Goal: Information Seeking & Learning: Learn about a topic

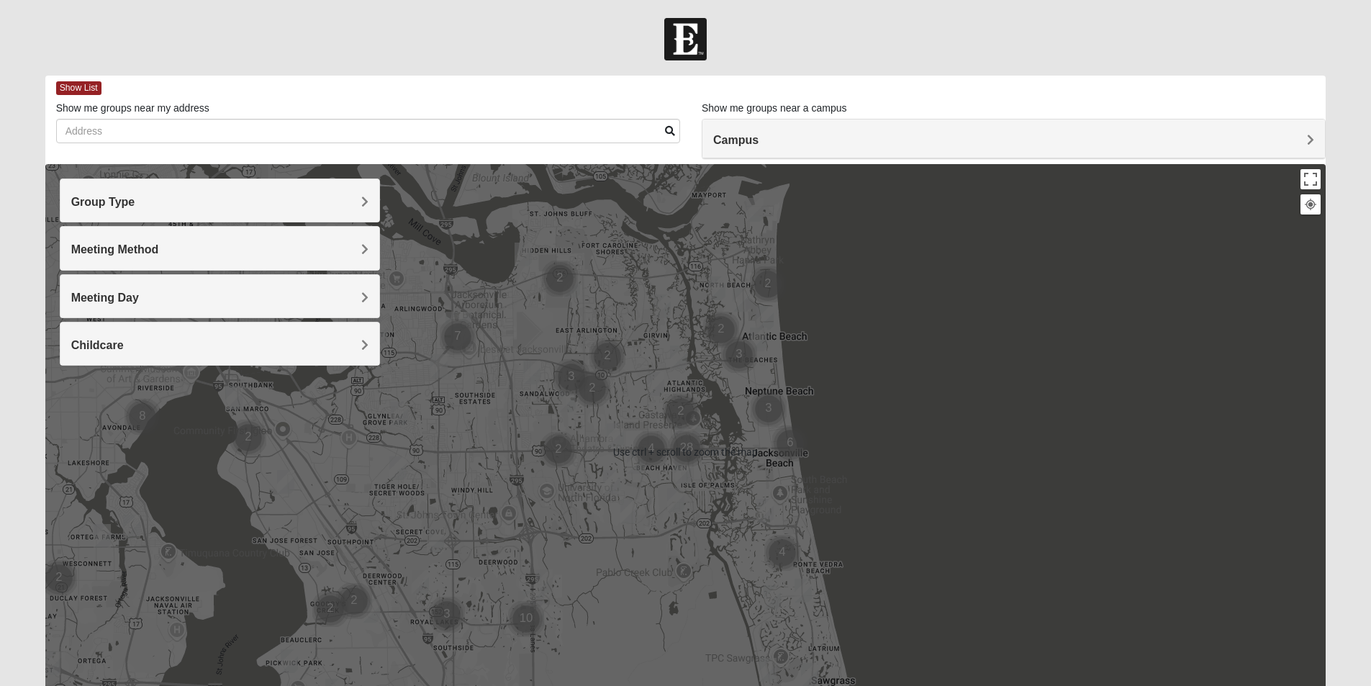
click at [241, 202] on h4 "Group Type" at bounding box center [219, 202] width 297 height 14
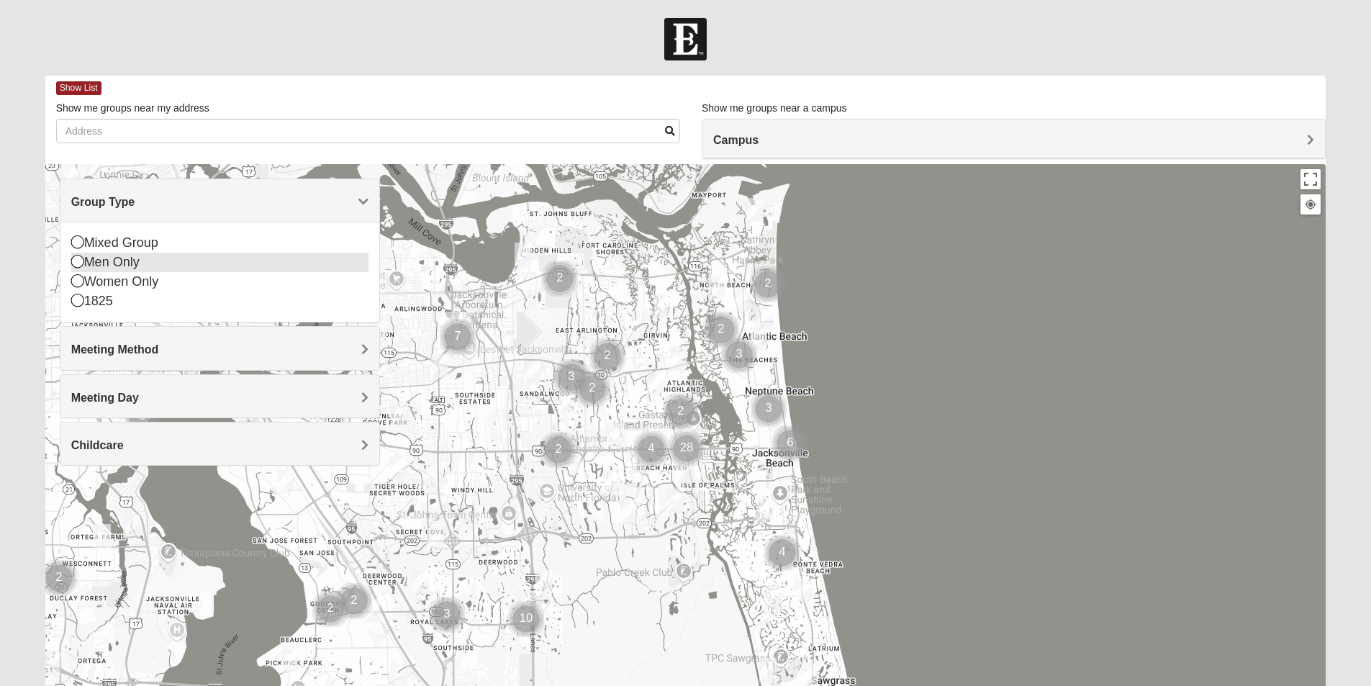
click at [125, 261] on div "Men Only" at bounding box center [219, 262] width 297 height 19
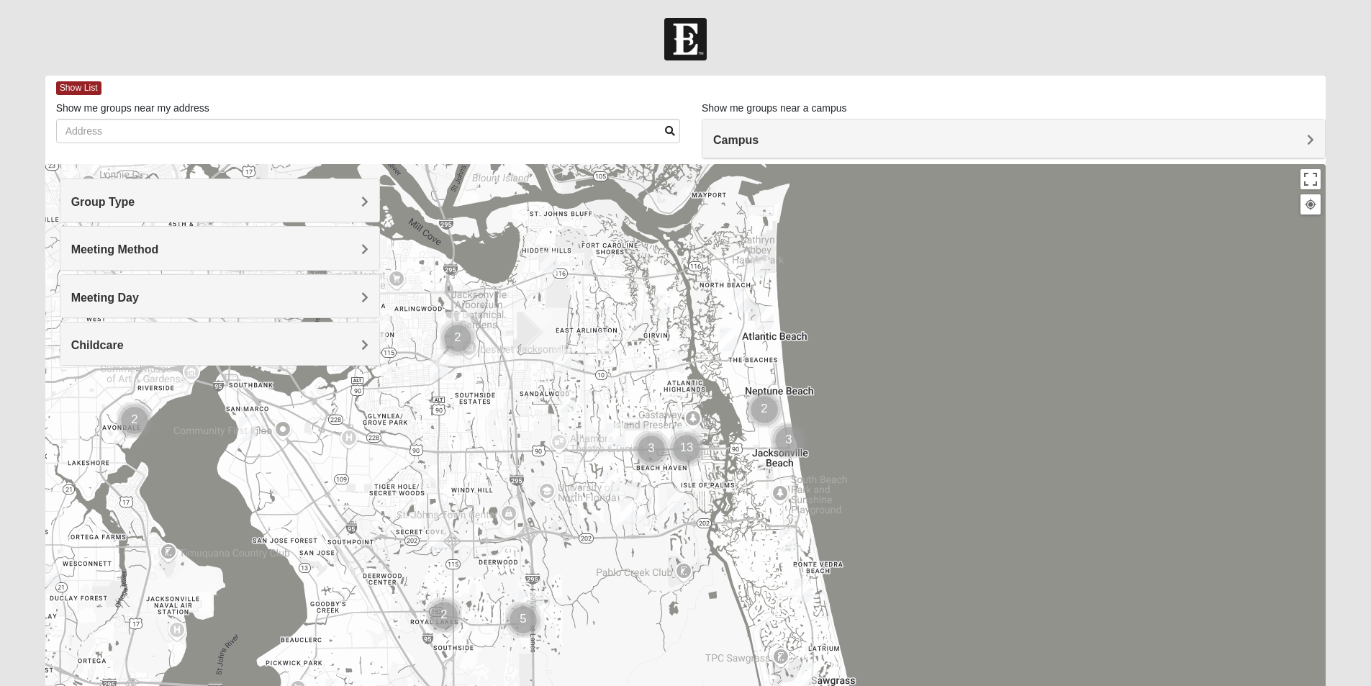
click at [199, 248] on h4 "Meeting Method" at bounding box center [219, 250] width 297 height 14
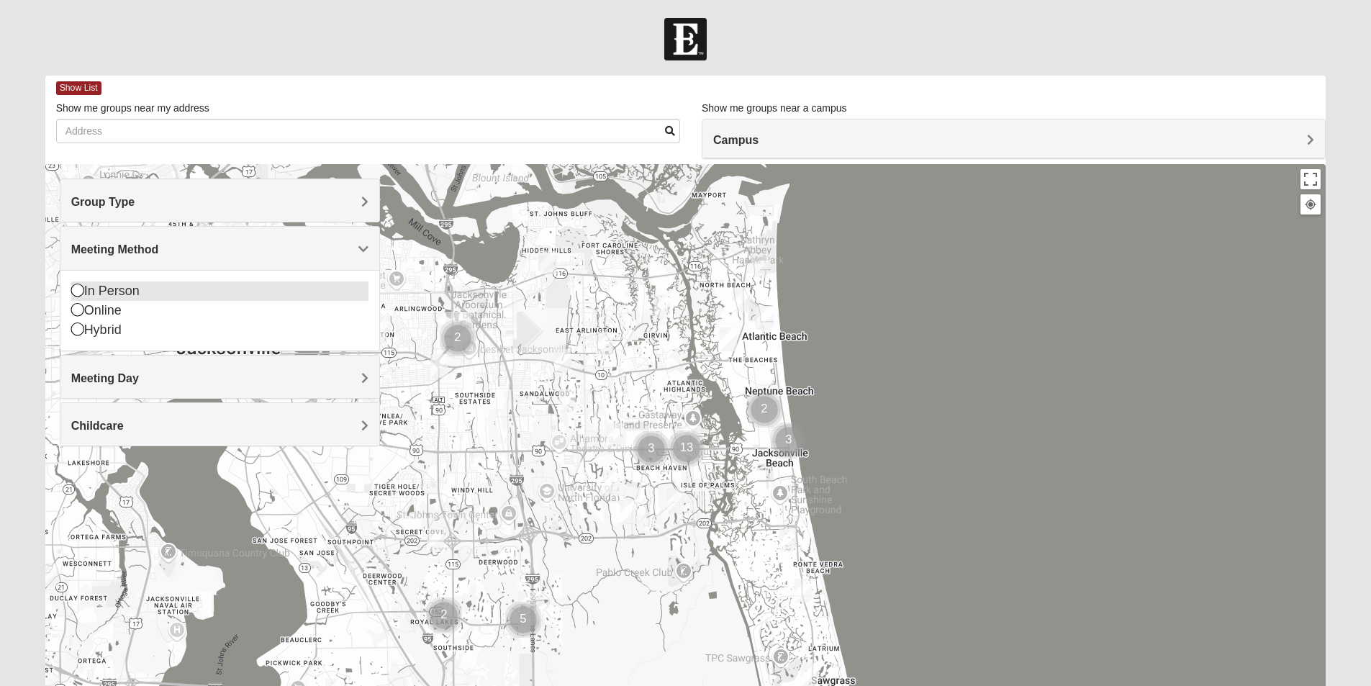
click at [127, 291] on div "In Person" at bounding box center [219, 290] width 297 height 19
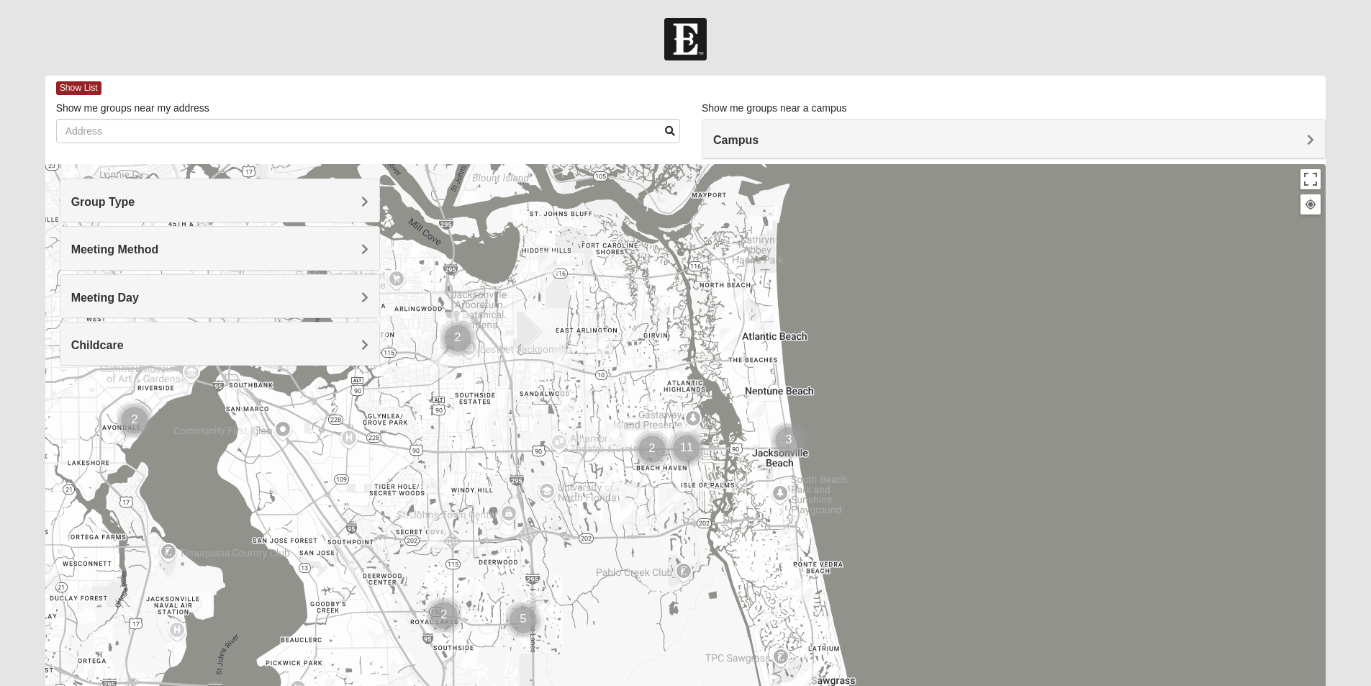
click at [152, 295] on h4 "Meeting Day" at bounding box center [219, 298] width 297 height 14
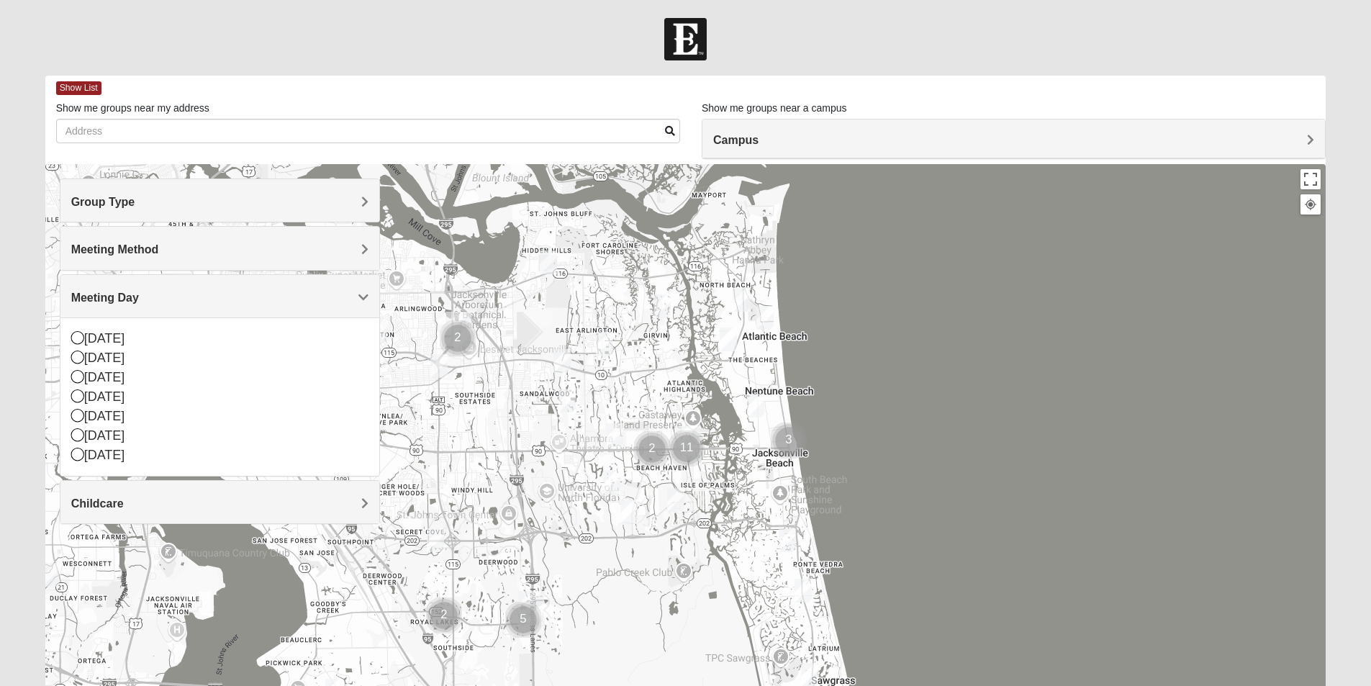
click at [152, 295] on h4 "Meeting Day" at bounding box center [219, 298] width 297 height 14
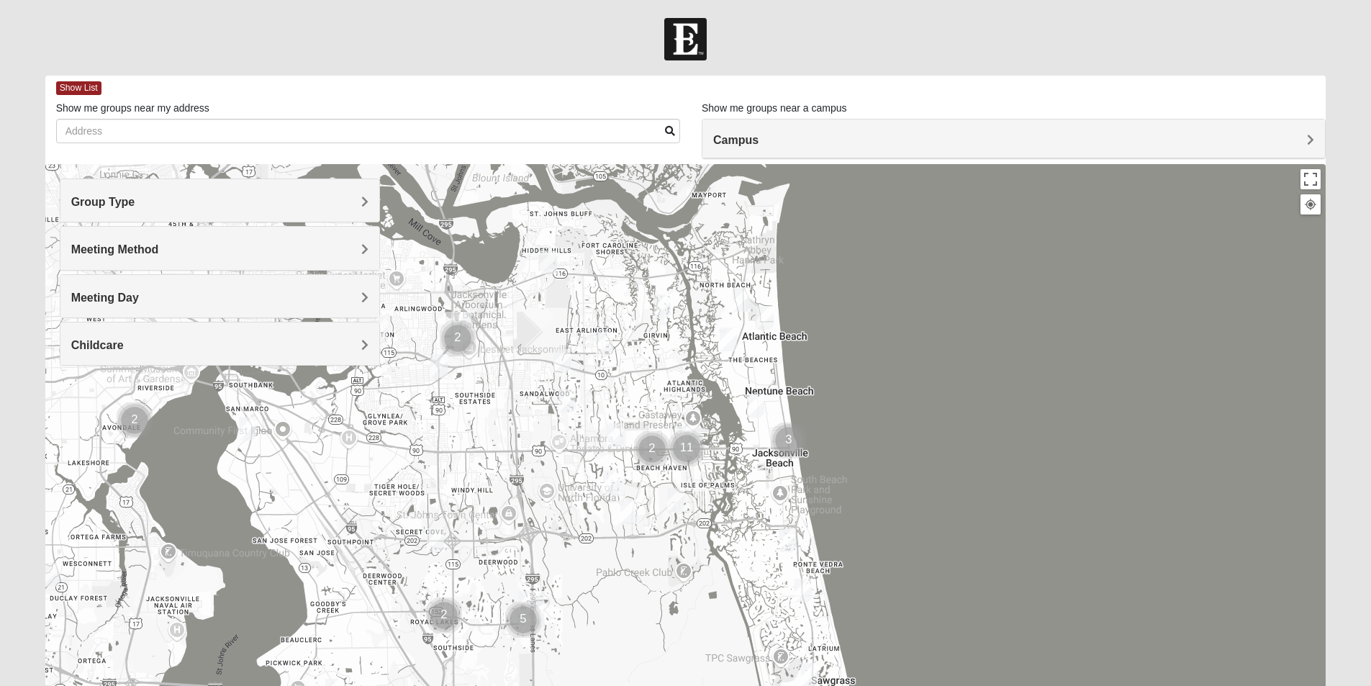
click at [152, 295] on h4 "Meeting Day" at bounding box center [219, 298] width 297 height 14
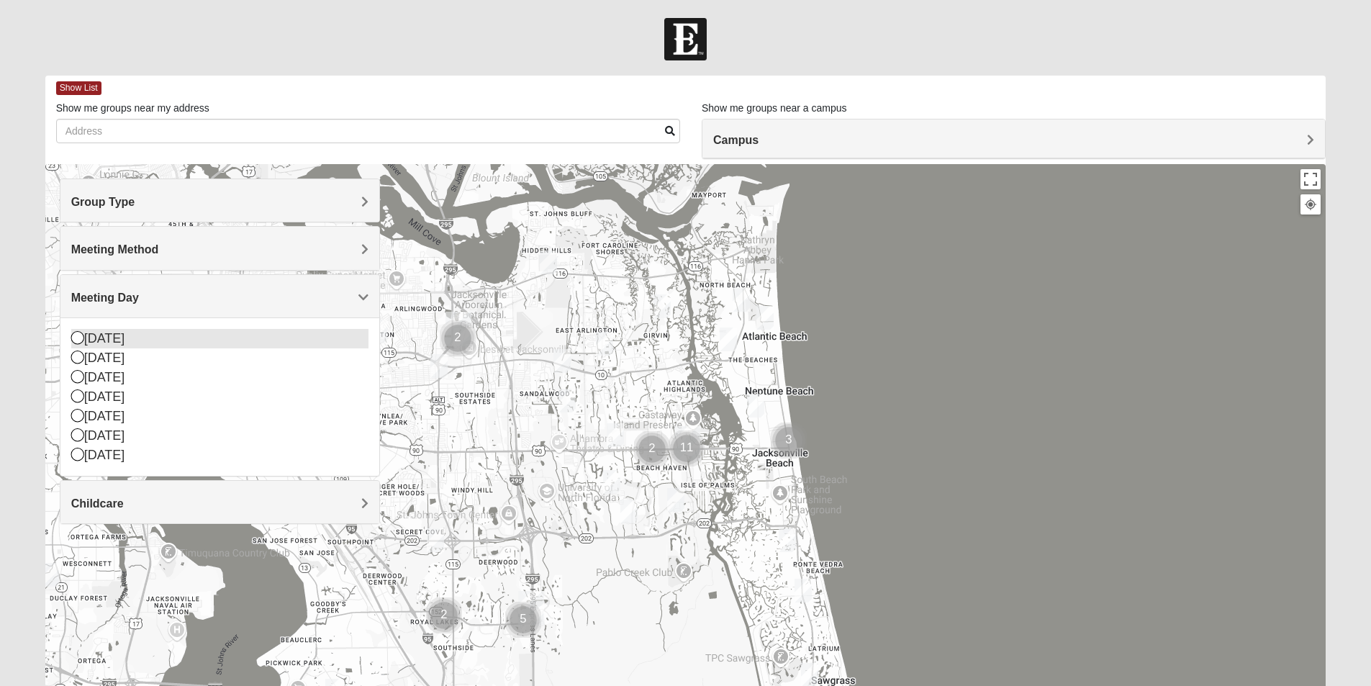
drag, startPoint x: 74, startPoint y: 338, endPoint x: 76, endPoint y: 347, distance: 8.8
click at [75, 338] on icon at bounding box center [77, 337] width 13 height 13
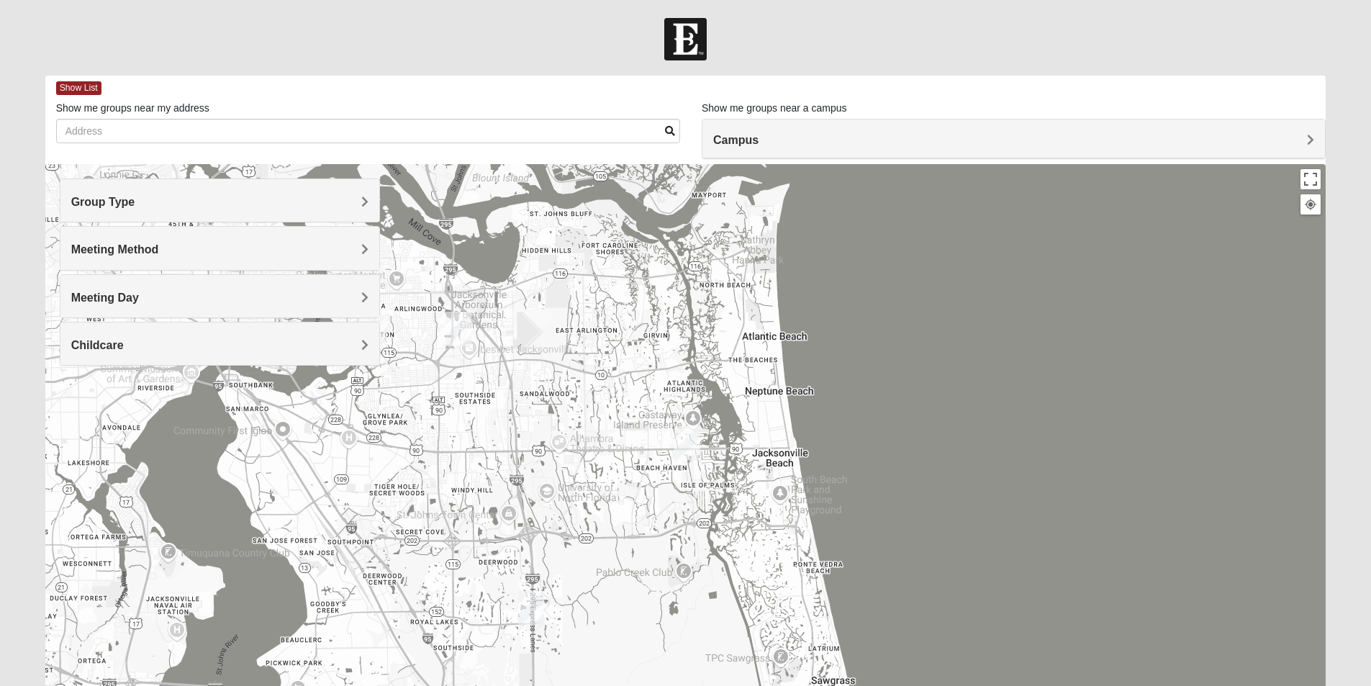
click at [111, 302] on span "Meeting Day" at bounding box center [105, 297] width 68 height 12
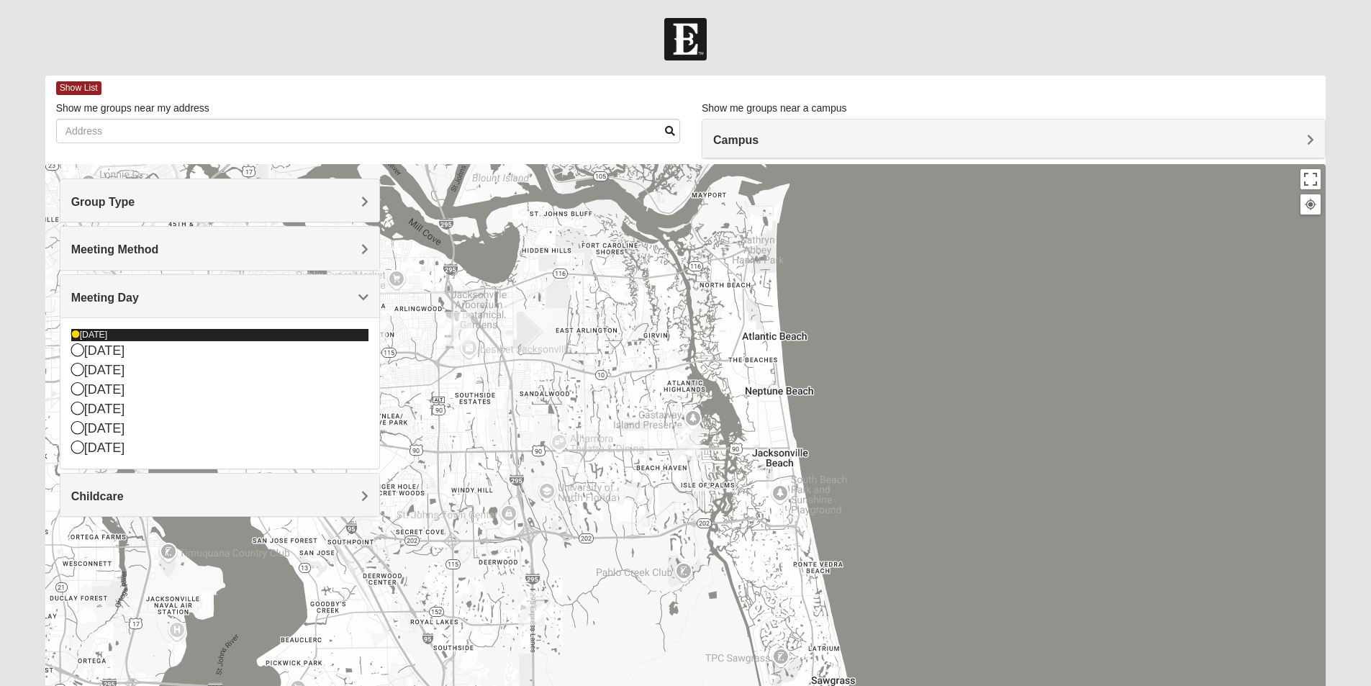
click at [77, 347] on icon at bounding box center [77, 349] width 13 height 13
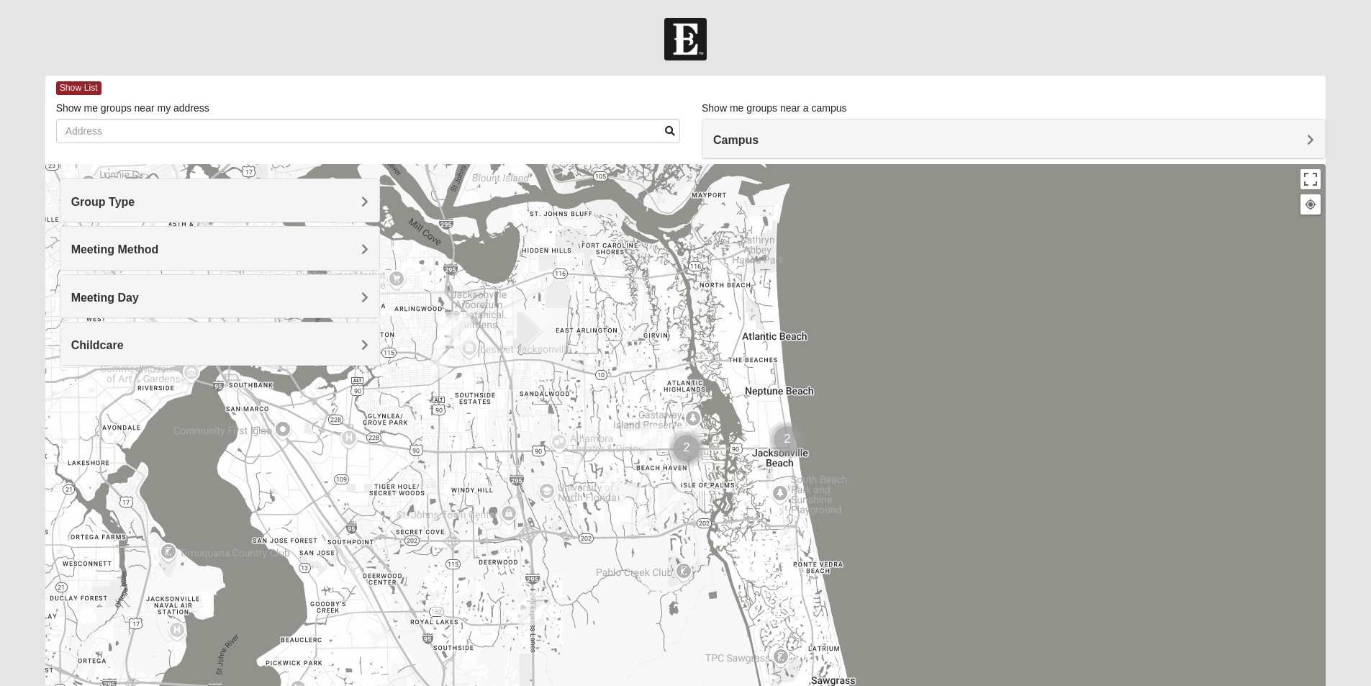
click at [142, 291] on h4 "Meeting Day" at bounding box center [219, 298] width 297 height 14
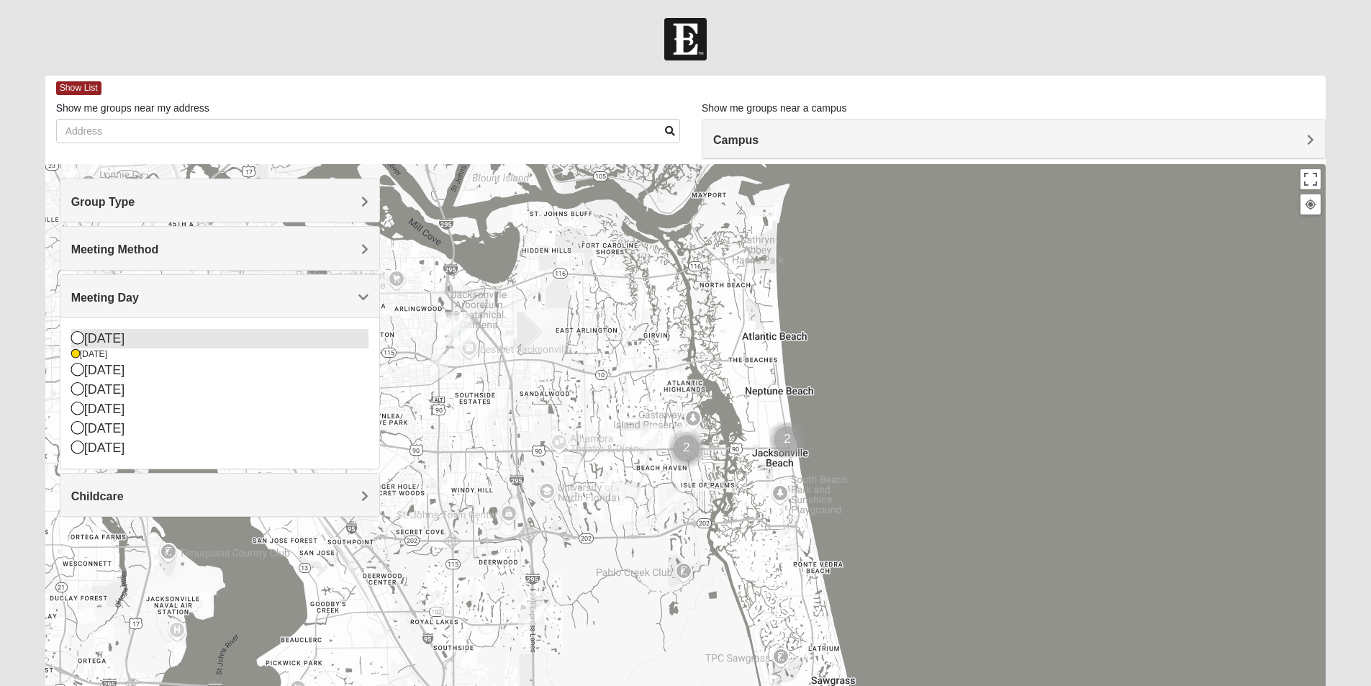
click at [78, 337] on icon at bounding box center [77, 337] width 13 height 13
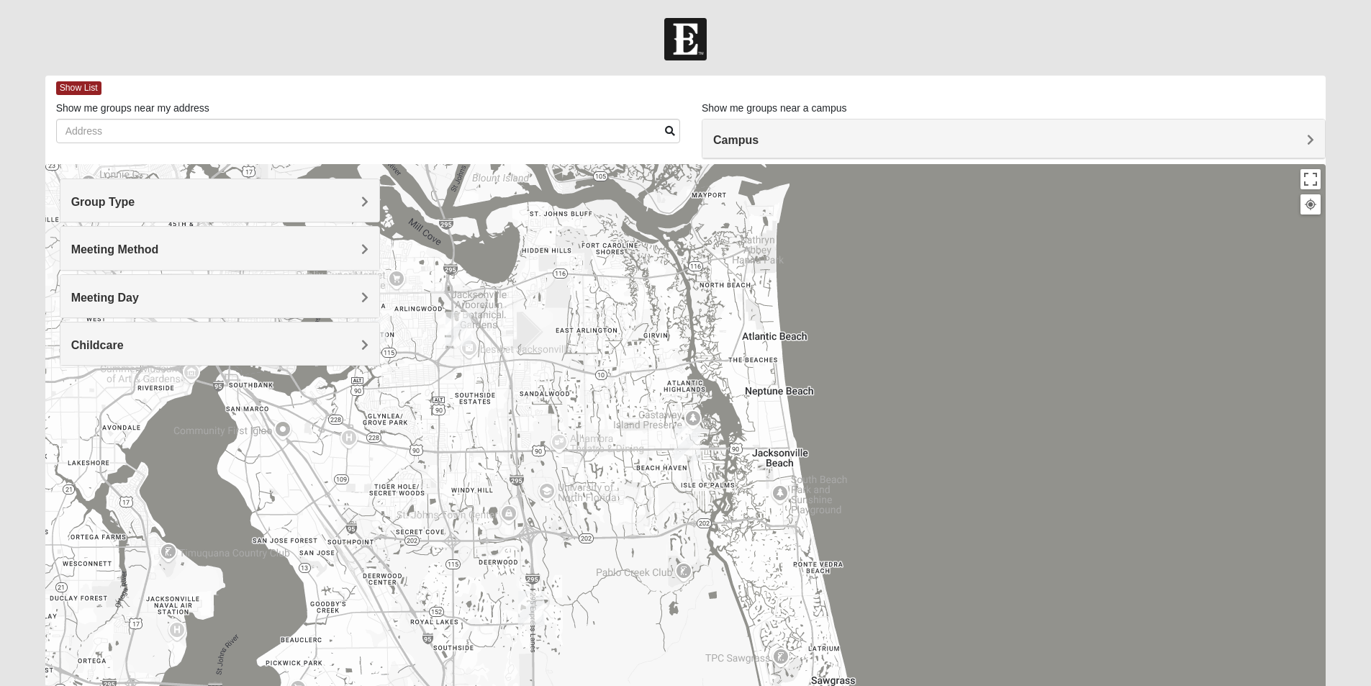
click at [133, 297] on span "Meeting Day" at bounding box center [105, 297] width 68 height 12
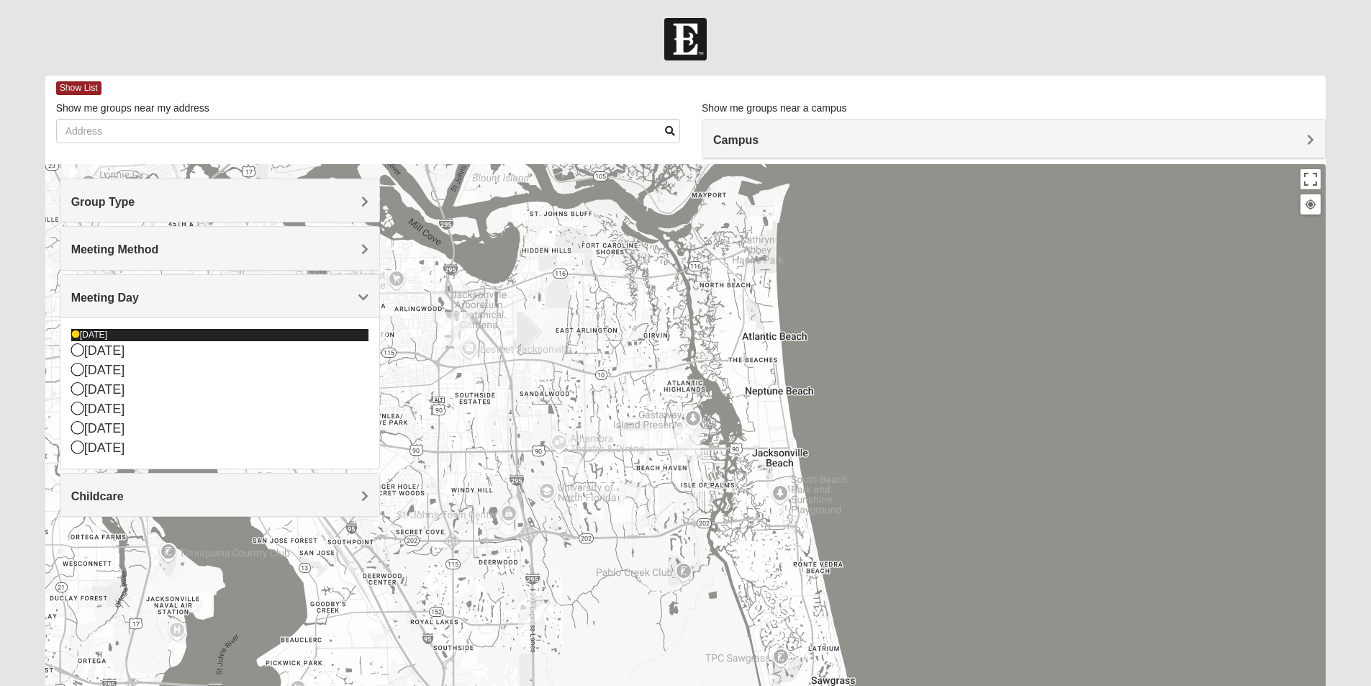
click at [75, 334] on icon at bounding box center [75, 334] width 9 height 9
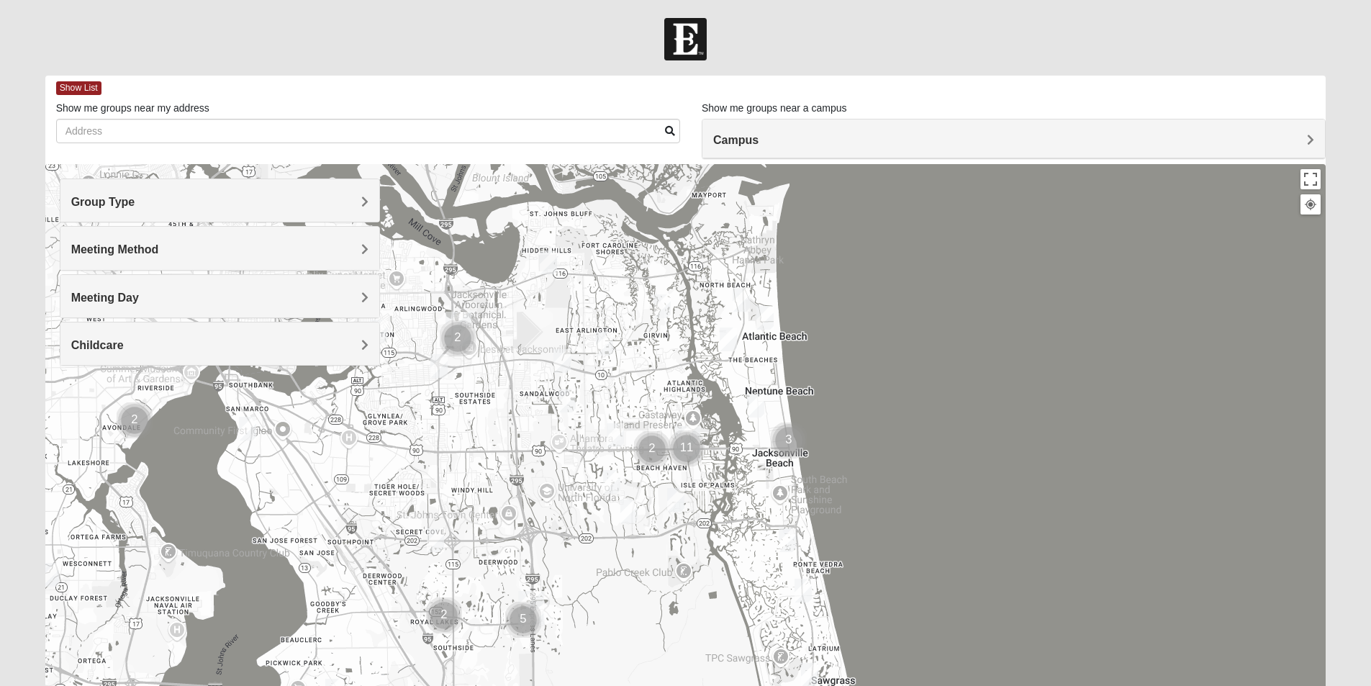
click at [155, 298] on h4 "Meeting Day" at bounding box center [219, 298] width 297 height 14
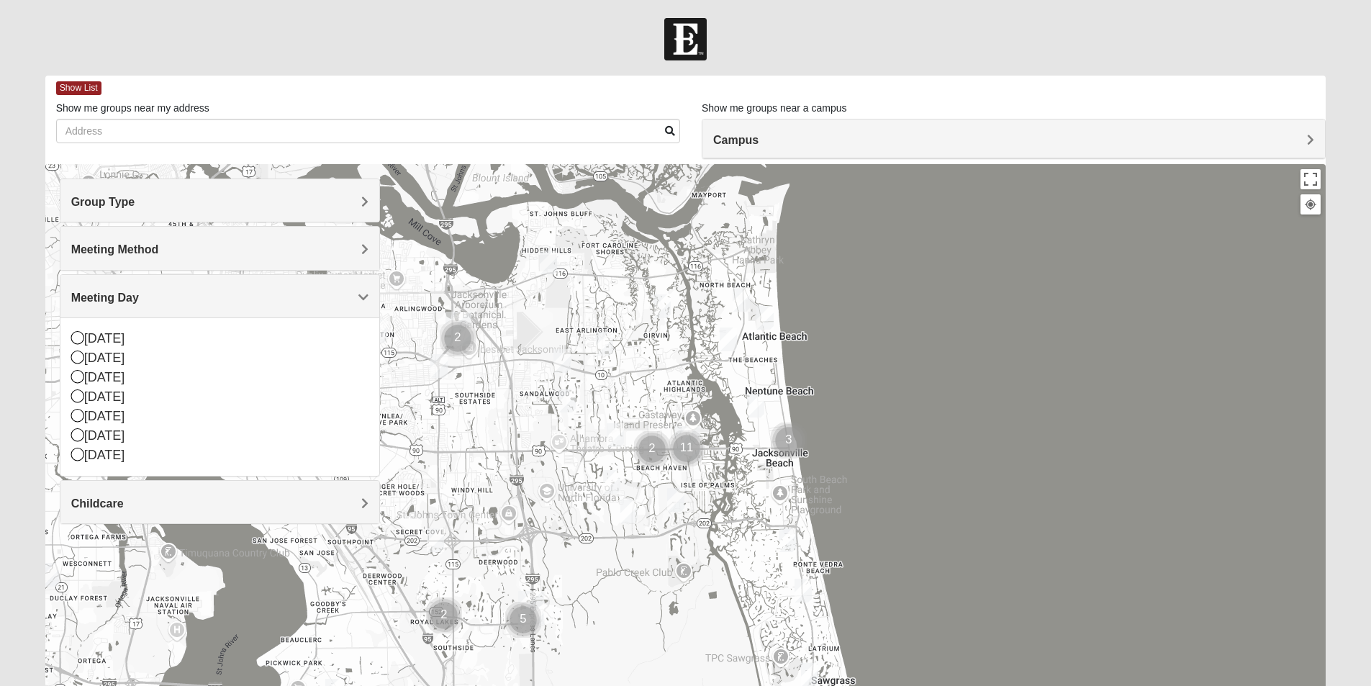
click at [354, 503] on h4 "Childcare" at bounding box center [219, 504] width 297 height 14
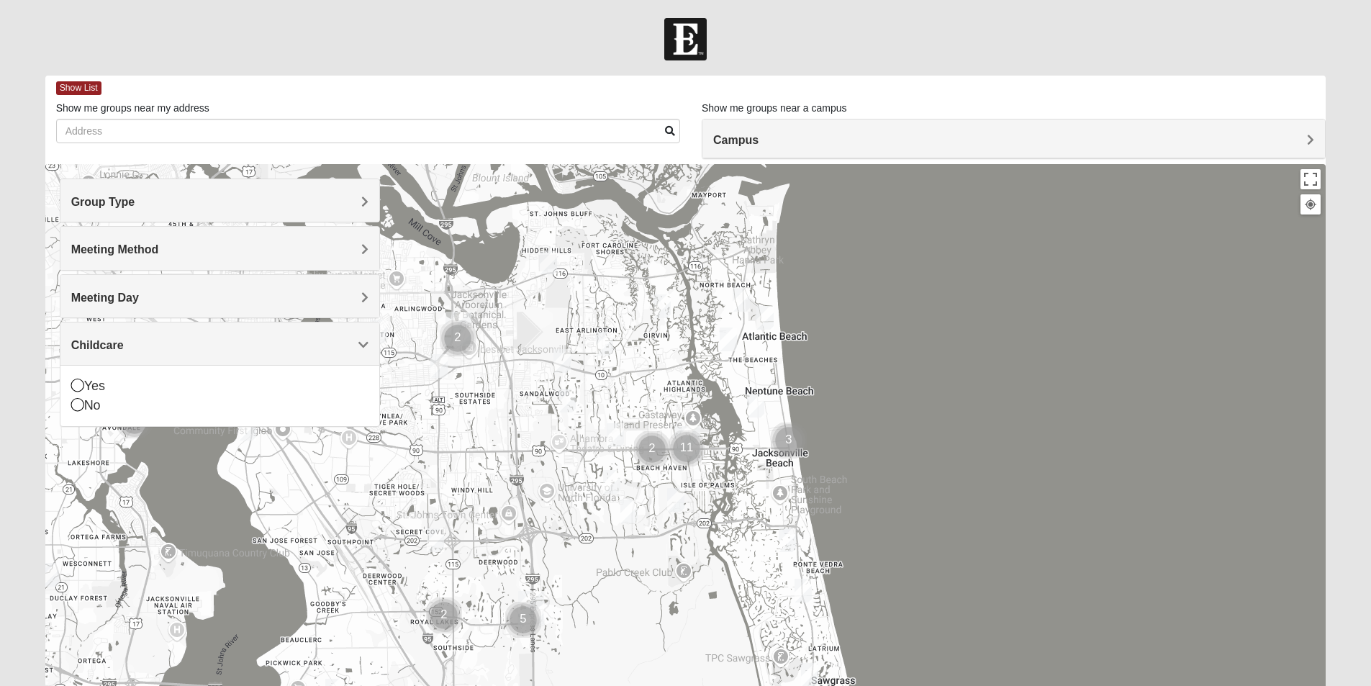
click at [328, 297] on h4 "Meeting Day" at bounding box center [219, 298] width 297 height 14
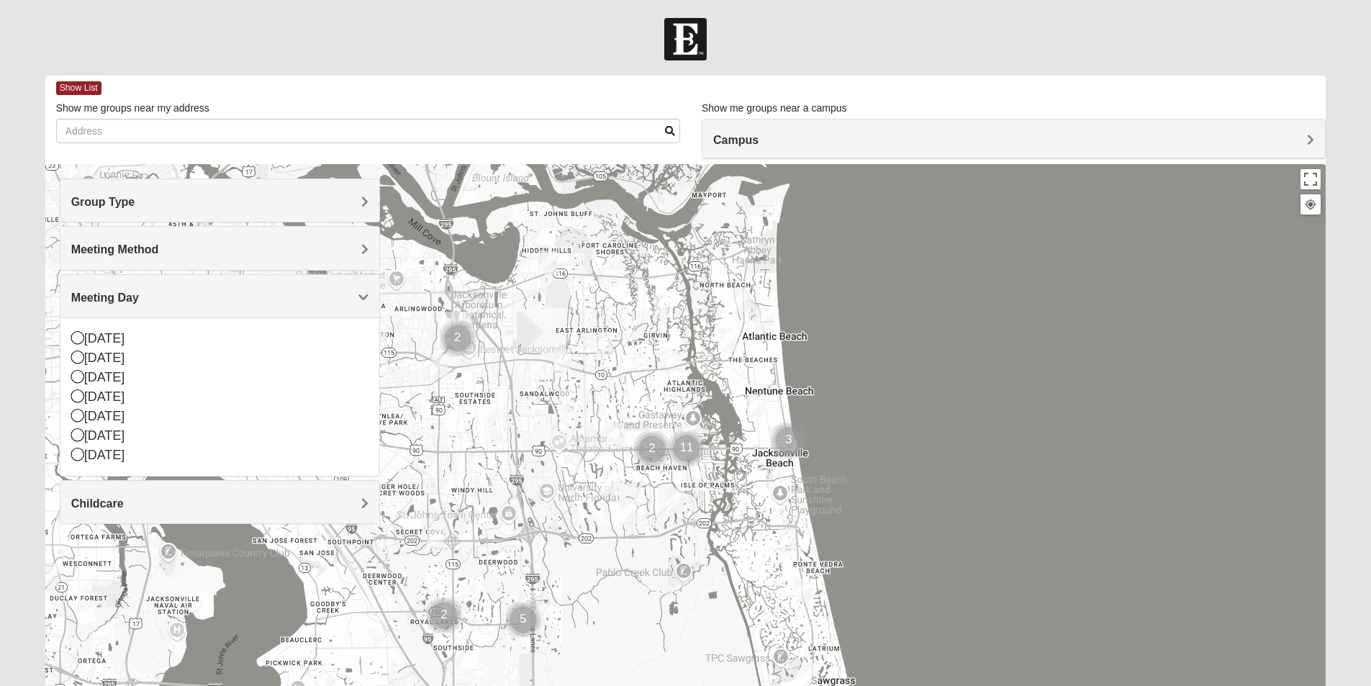
click at [759, 141] on span "Campus" at bounding box center [735, 140] width 45 height 12
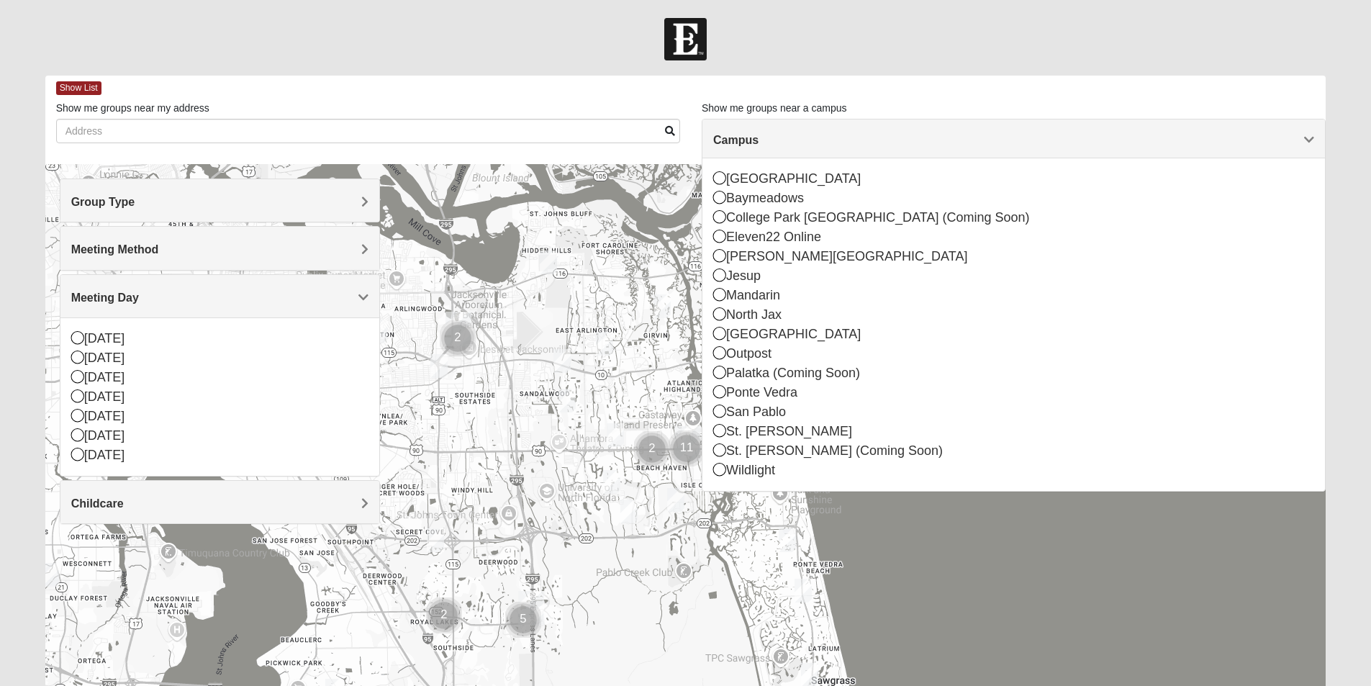
click at [782, 71] on form "Log In Find A Group Error Show List Loading Groups" at bounding box center [685, 405] width 1371 height 774
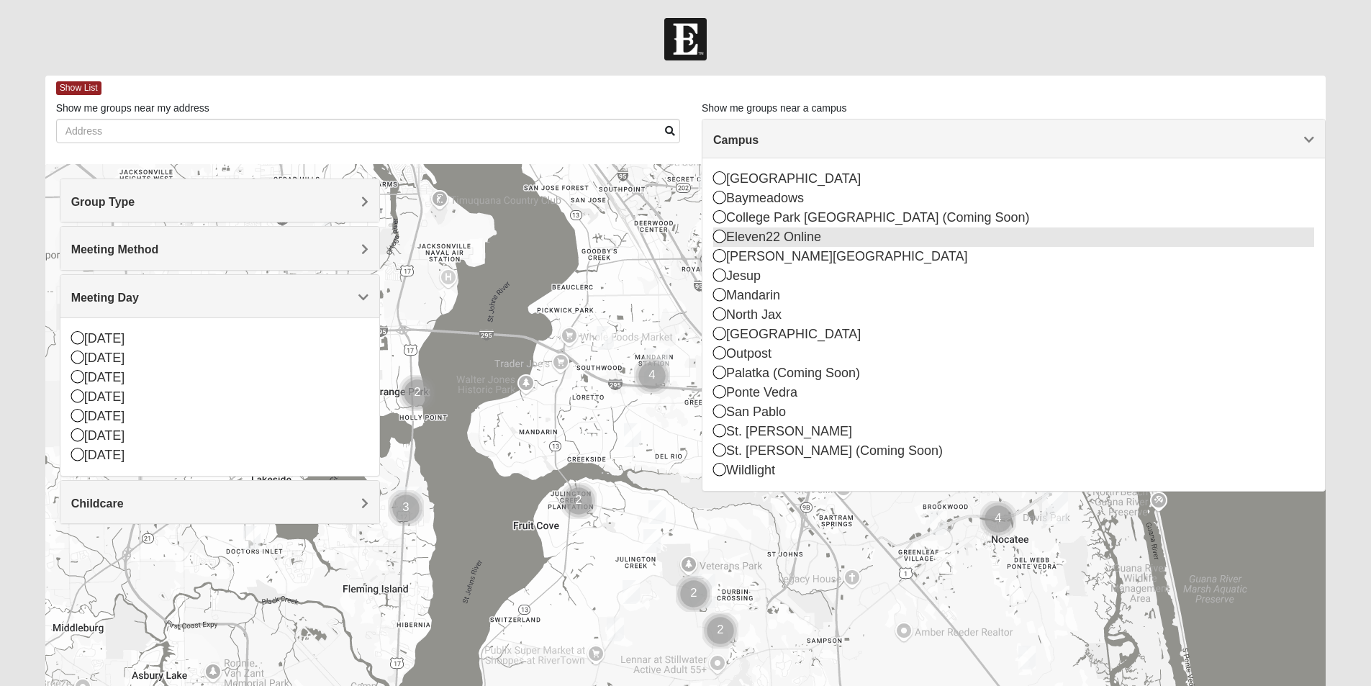
drag, startPoint x: 617, startPoint y: 591, endPoint x: 889, endPoint y: 235, distance: 447.2
click at [889, 235] on div "Show List Loading Groups Keywords Filter Additional Filters Campus [GEOGRAPHIC_…" at bounding box center [685, 408] width 1281 height 664
click at [577, 499] on img "Cluster of 2 groups" at bounding box center [579, 501] width 36 height 36
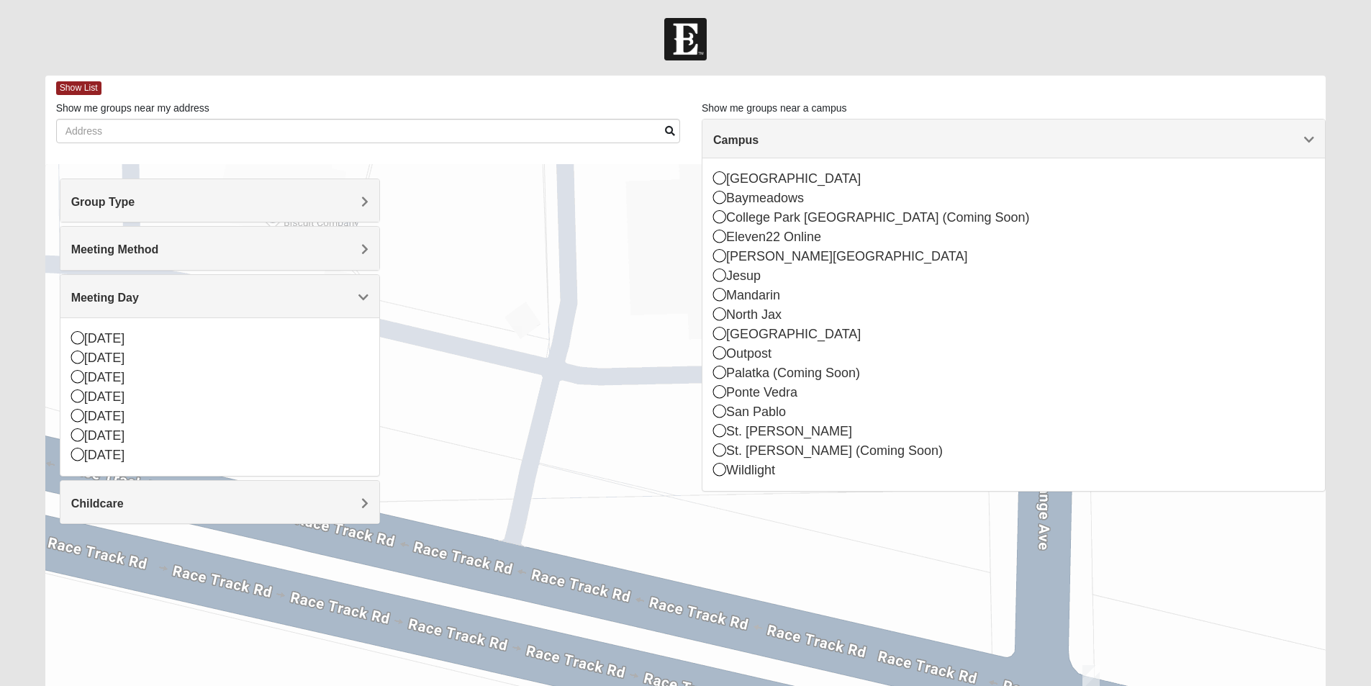
click at [759, 139] on span "Campus" at bounding box center [735, 140] width 45 height 12
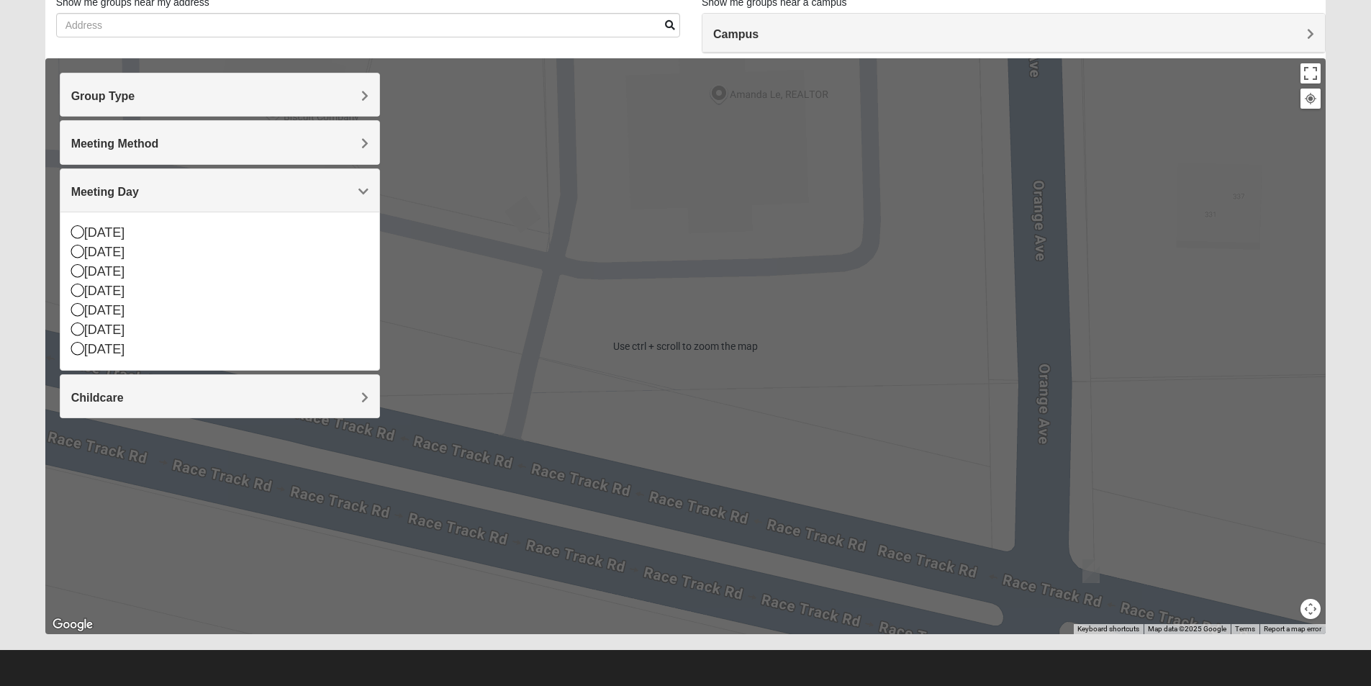
scroll to position [107, 0]
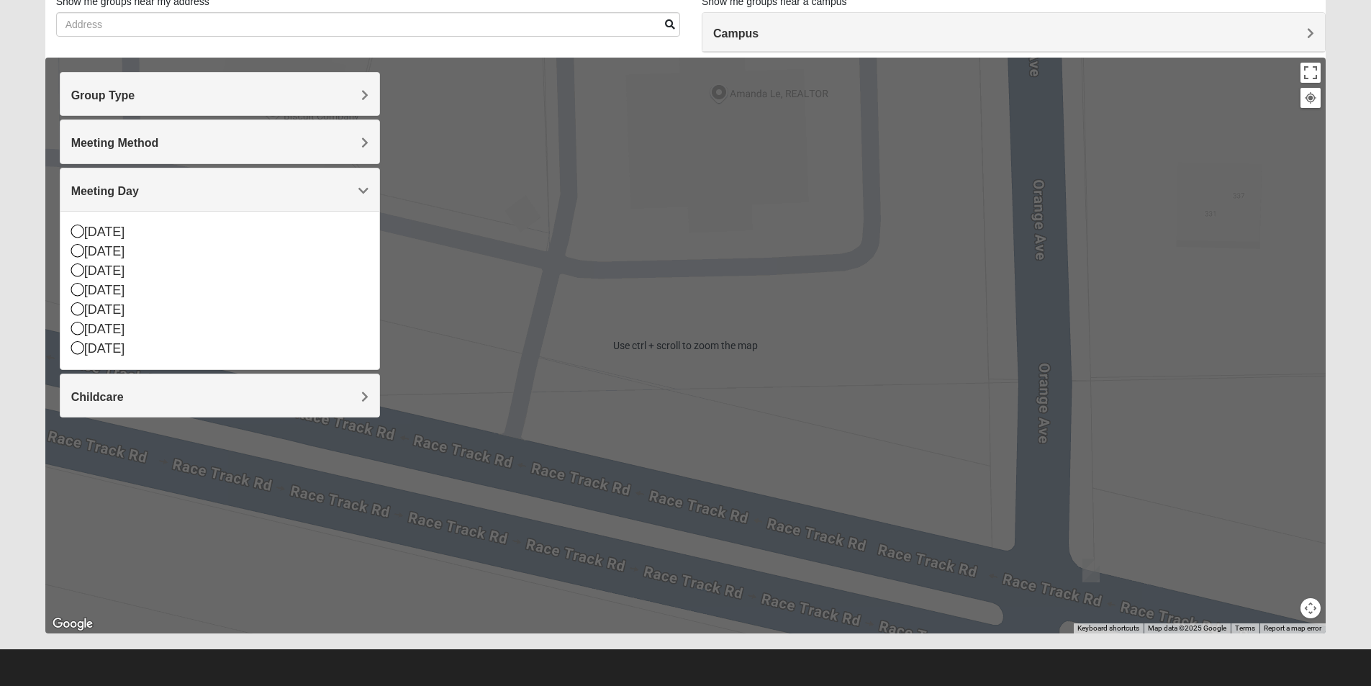
click at [1089, 566] on img "Mens Goehring, Kauffman 32259" at bounding box center [1090, 570] width 17 height 24
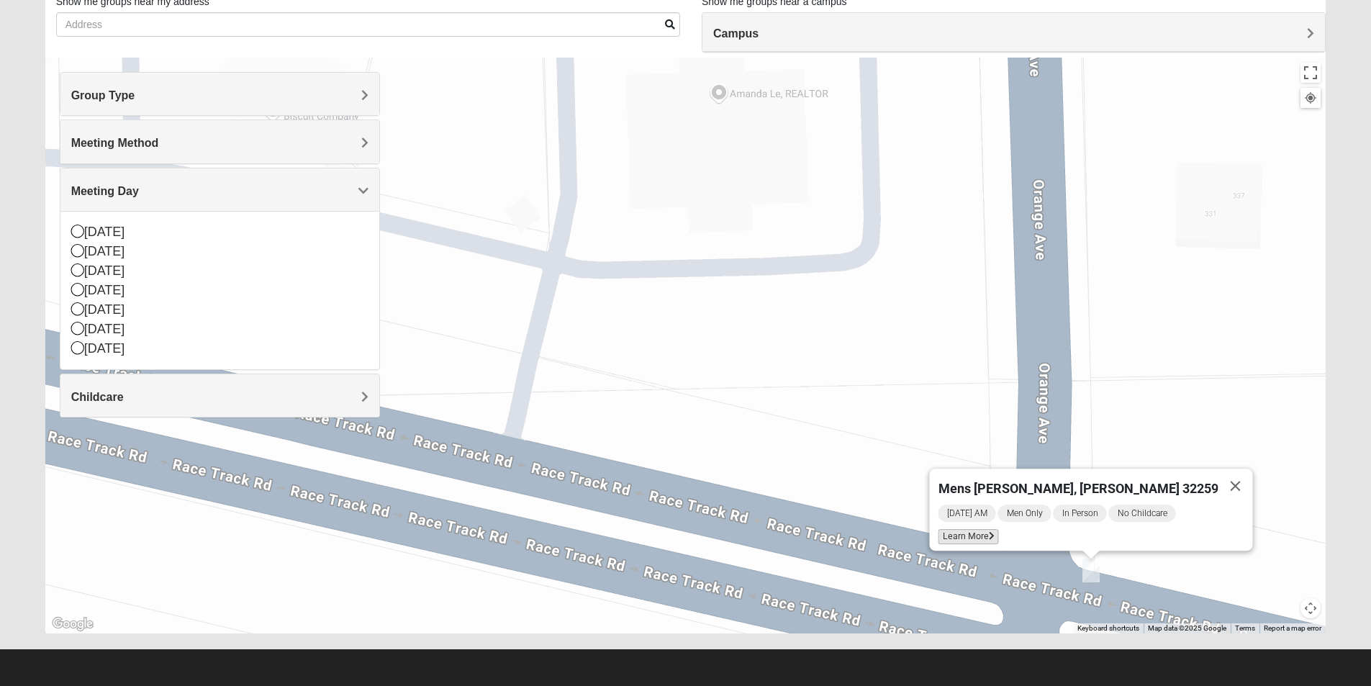
click at [994, 529] on span "Learn More" at bounding box center [968, 536] width 60 height 15
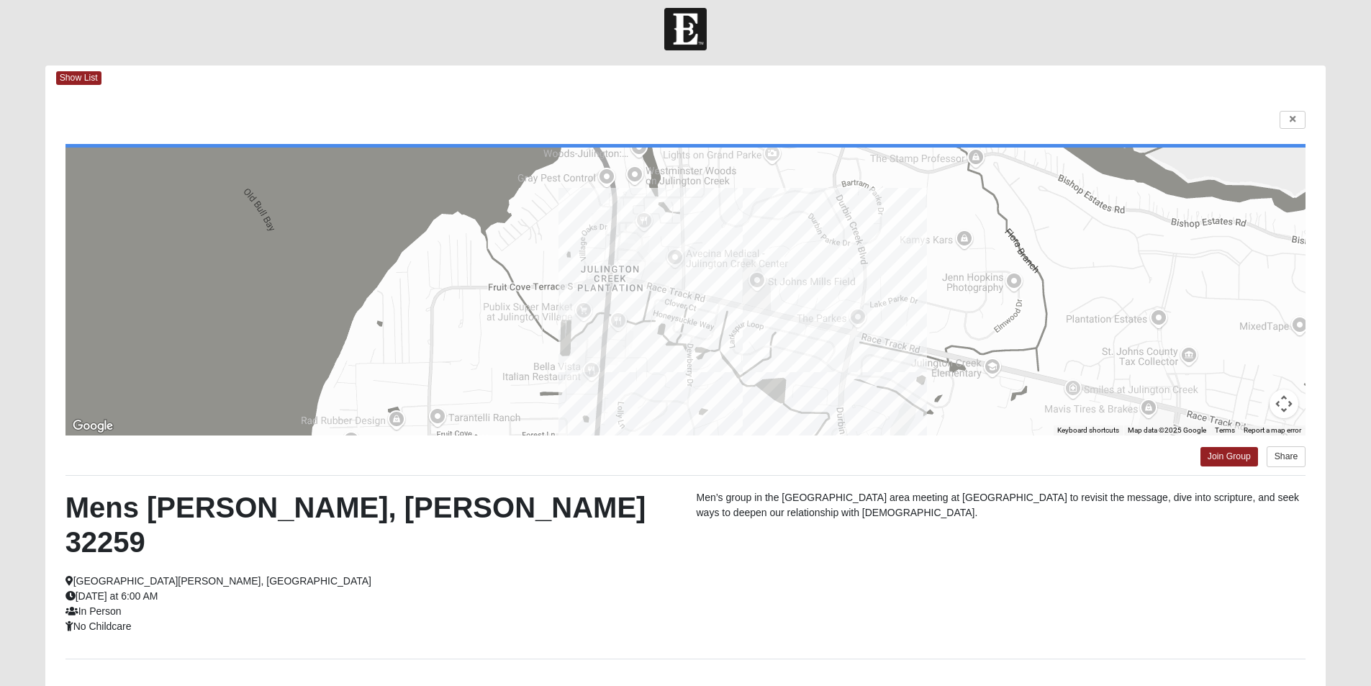
scroll to position [0, 0]
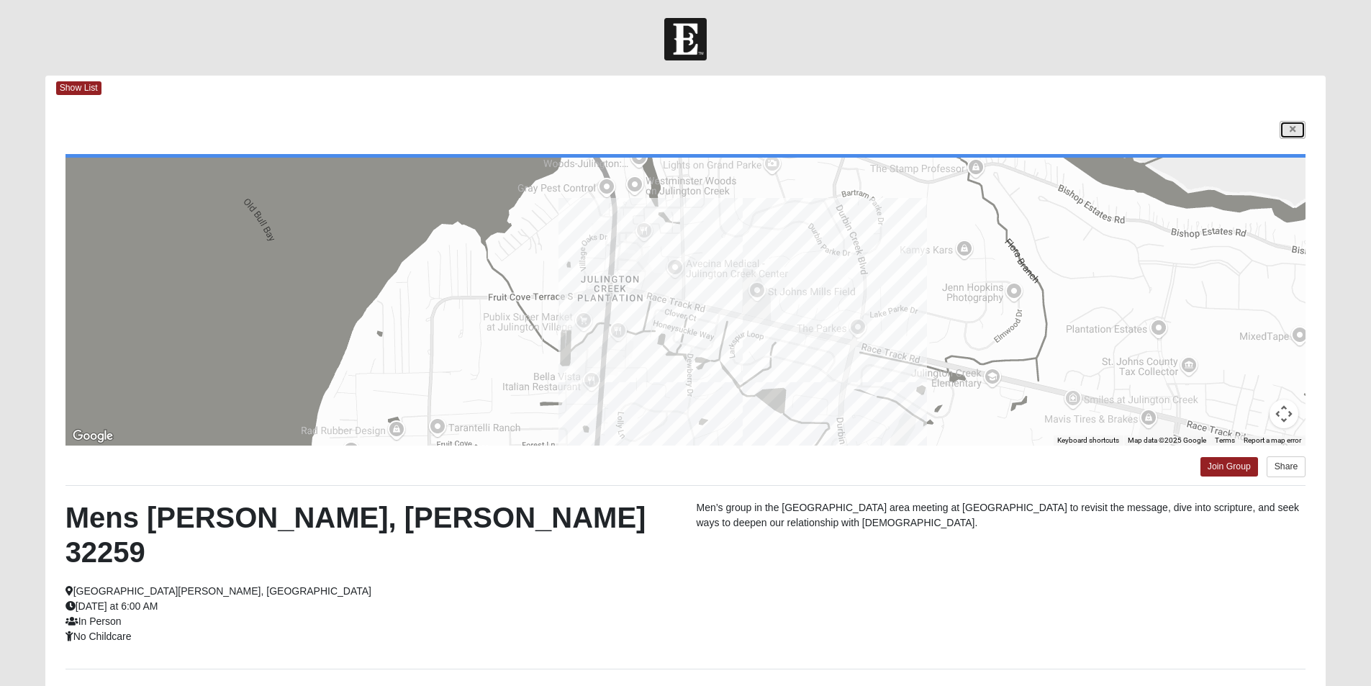
click at [1295, 127] on icon at bounding box center [1293, 129] width 6 height 9
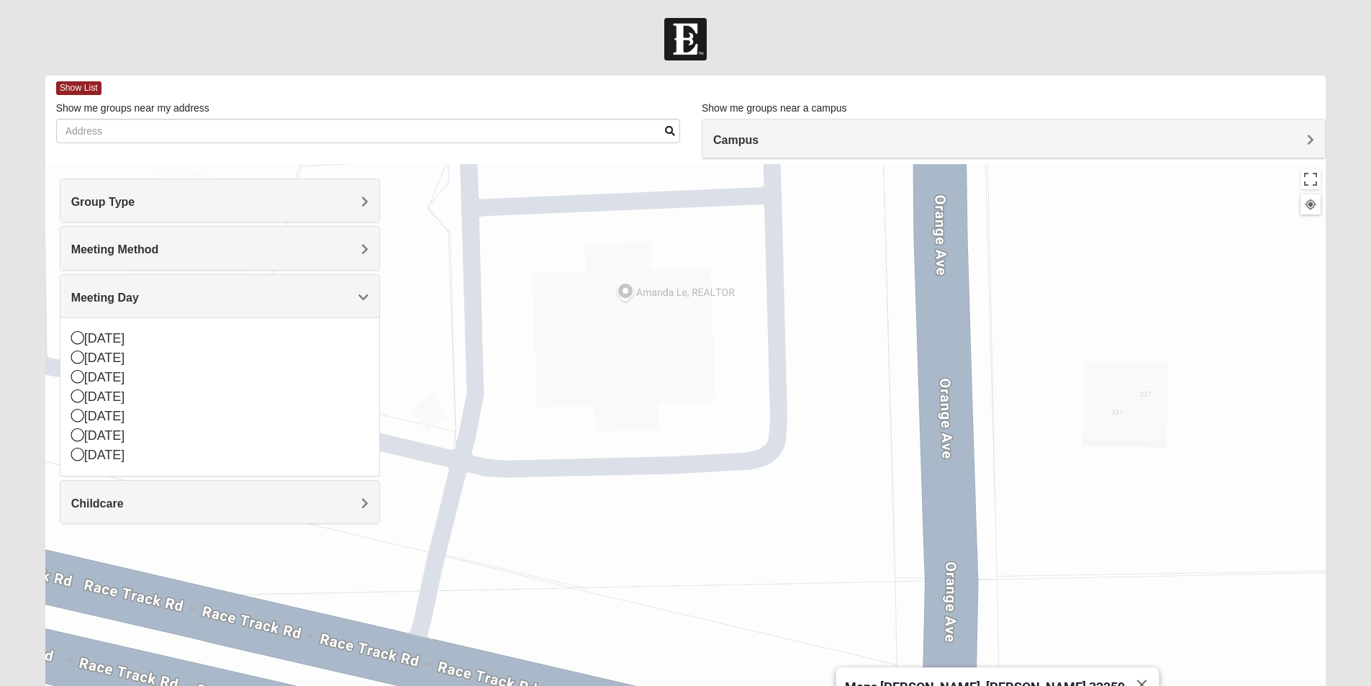
drag, startPoint x: 1203, startPoint y: 291, endPoint x: 1108, endPoint y: 383, distance: 131.8
click at [1108, 383] on div "Mens [PERSON_NAME], [PERSON_NAME] 32259 [DATE] AM Men Only In Person No Childca…" at bounding box center [685, 452] width 1281 height 576
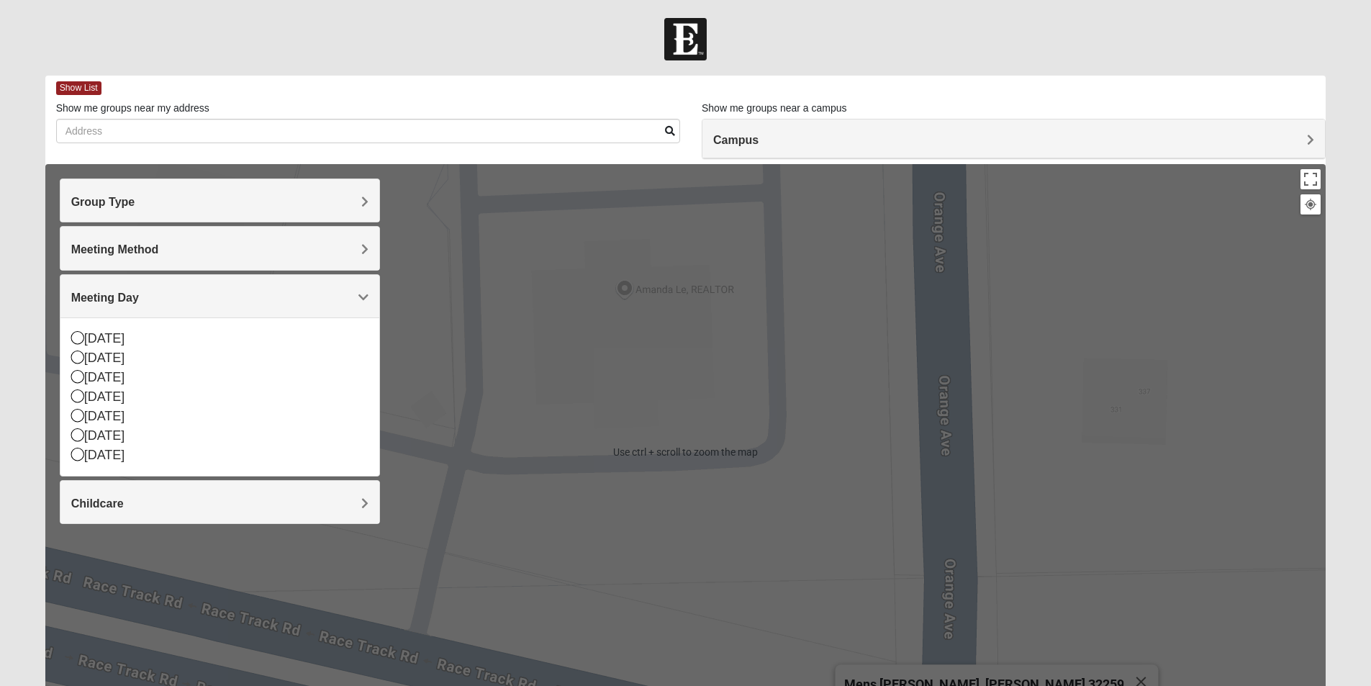
click at [1178, 371] on div "Mens [PERSON_NAME], [PERSON_NAME] 32259 [DATE] AM Men Only In Person No Childca…" at bounding box center [685, 452] width 1281 height 576
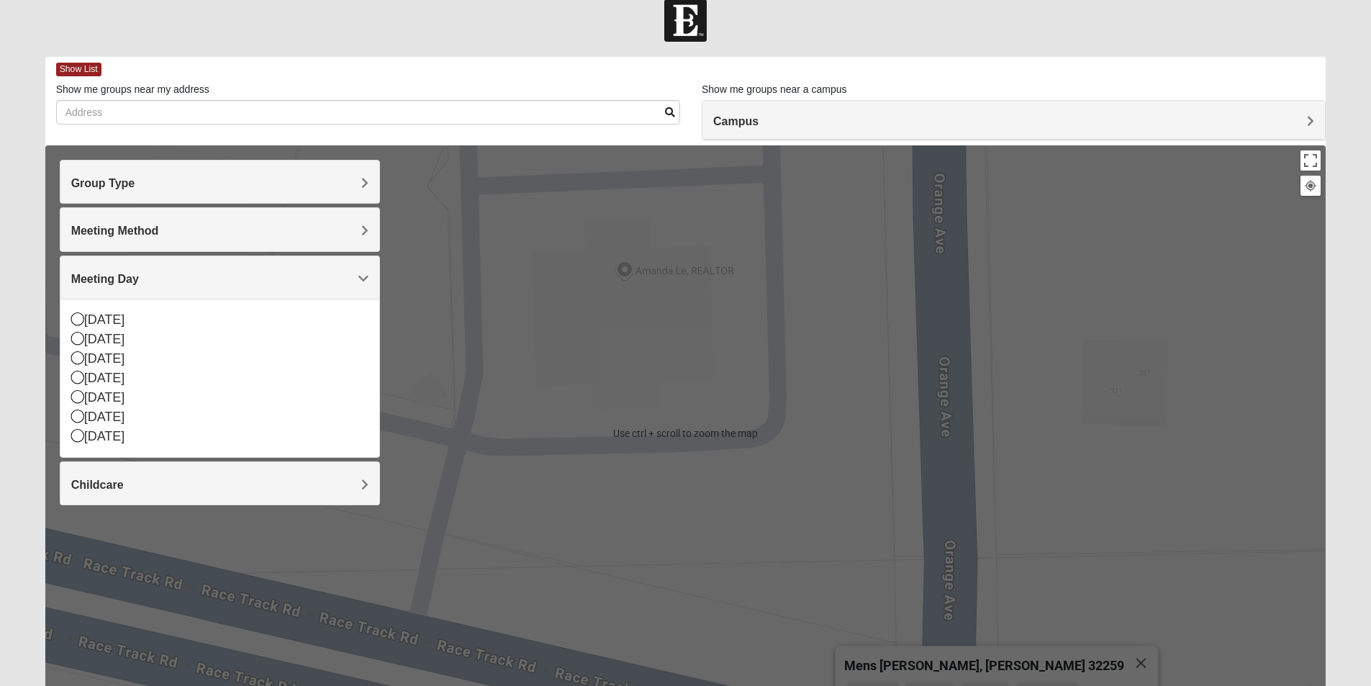
scroll to position [107, 0]
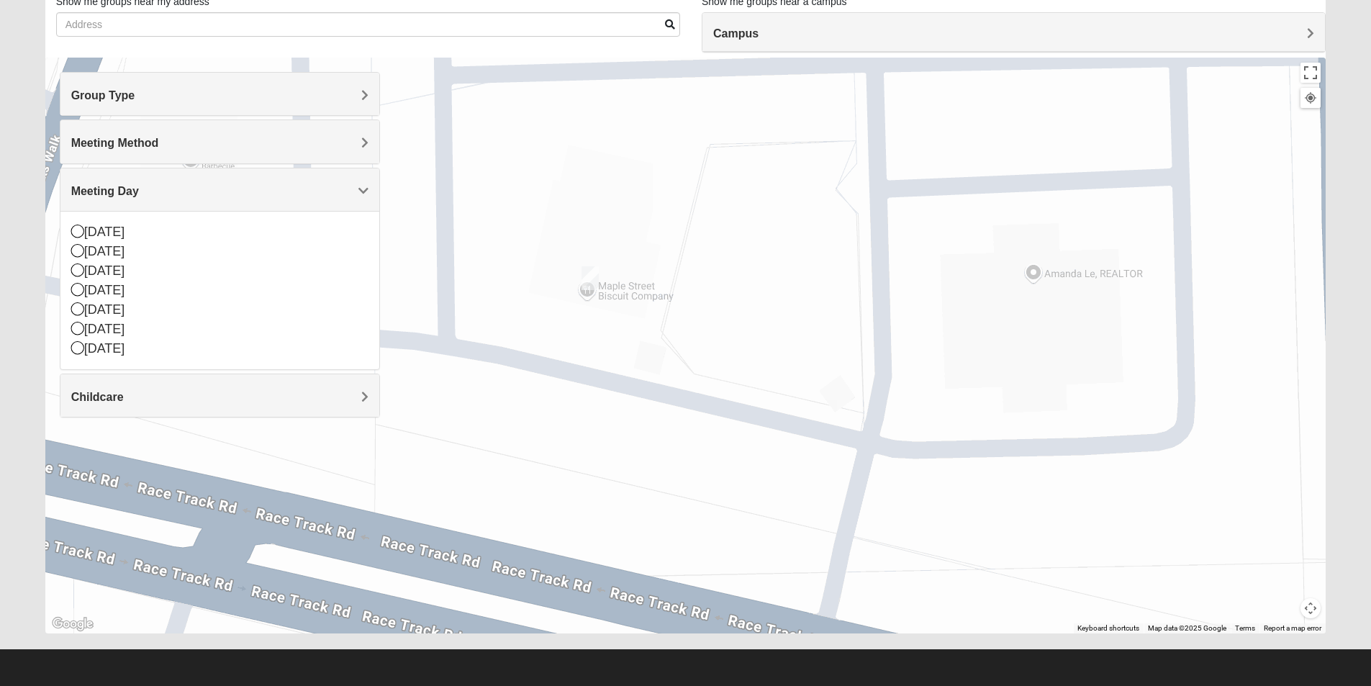
drag, startPoint x: 820, startPoint y: 340, endPoint x: 1188, endPoint y: 417, distance: 376.4
click at [1229, 429] on div "Mens [PERSON_NAME], [PERSON_NAME] 32259 [DATE] AM Men Only In Person No Childca…" at bounding box center [685, 346] width 1281 height 576
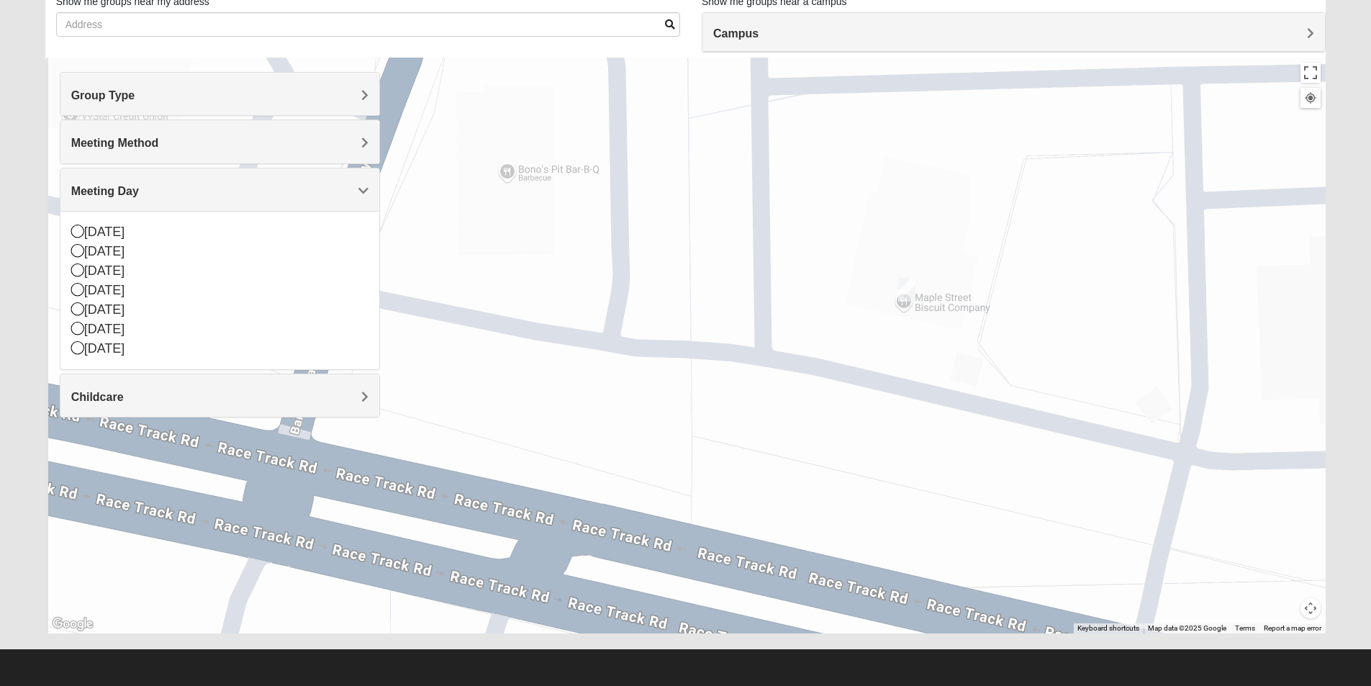
drag, startPoint x: 651, startPoint y: 293, endPoint x: 1051, endPoint y: 509, distance: 454.7
click at [1051, 509] on div "Mens [PERSON_NAME], [PERSON_NAME] 32259 [DATE] AM Men Only In Person No Childca…" at bounding box center [685, 346] width 1281 height 576
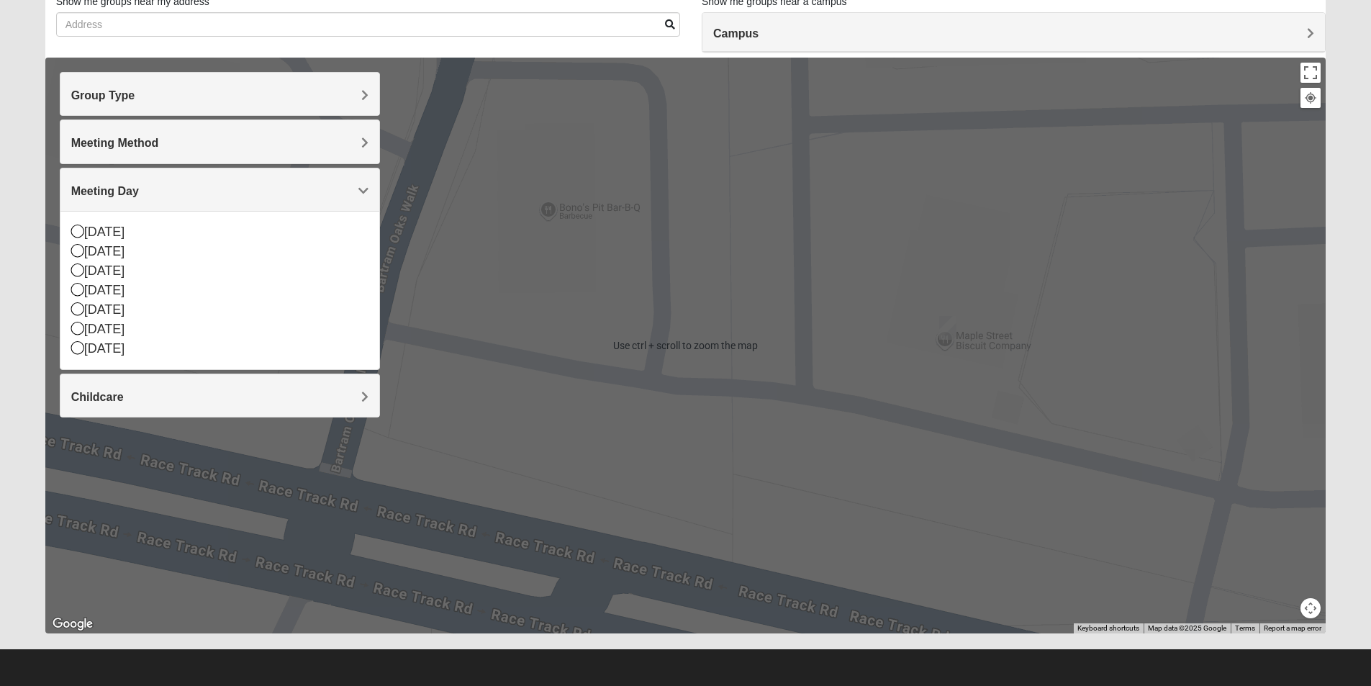
scroll to position [0, 0]
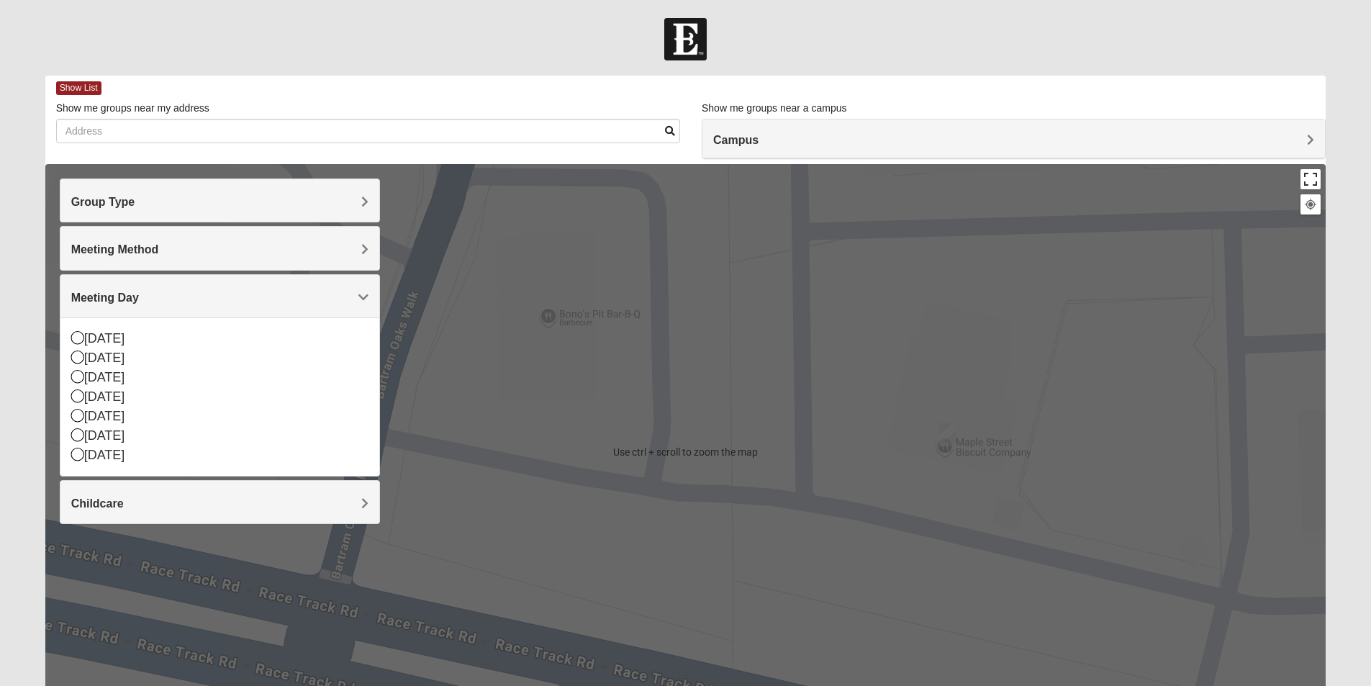
click at [1309, 179] on button "Toggle fullscreen view" at bounding box center [1310, 179] width 20 height 20
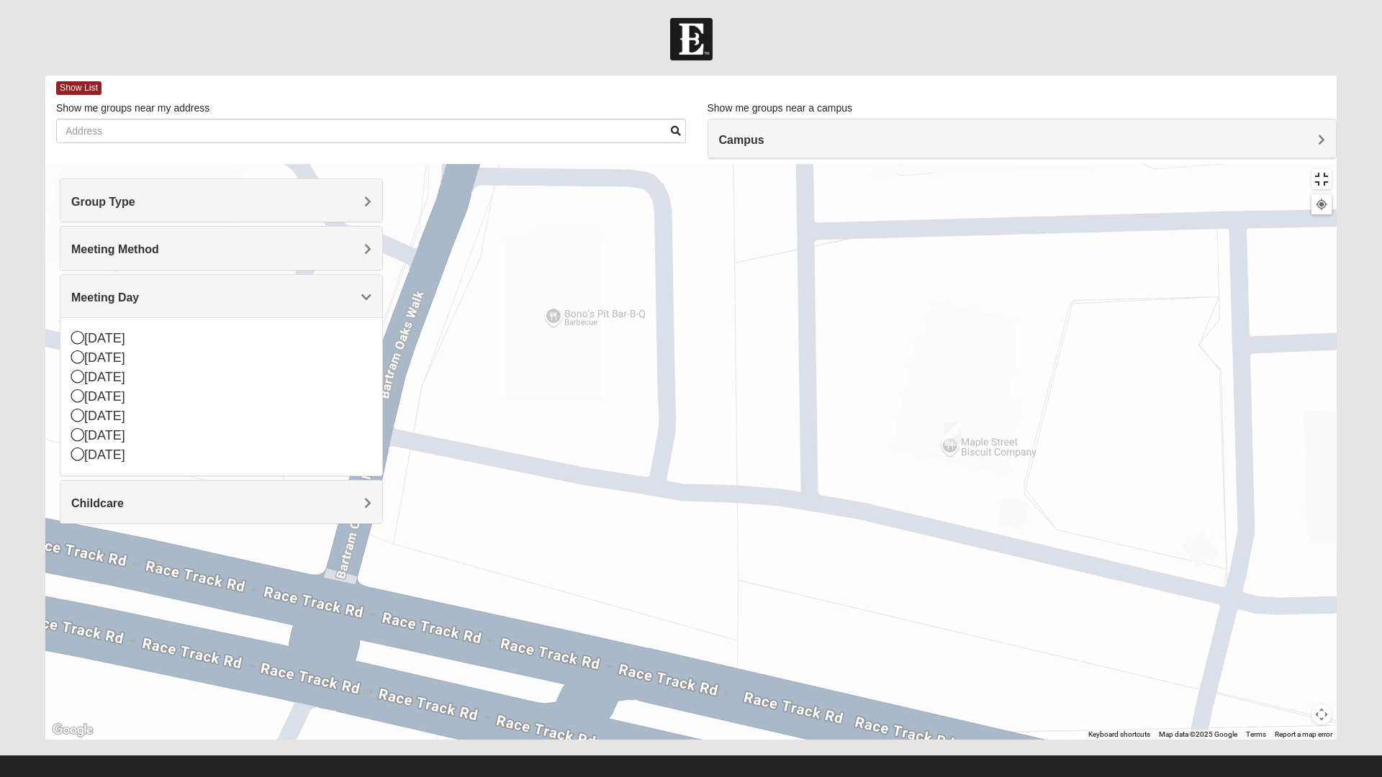
click at [1331, 169] on button "Toggle fullscreen view" at bounding box center [1321, 179] width 20 height 20
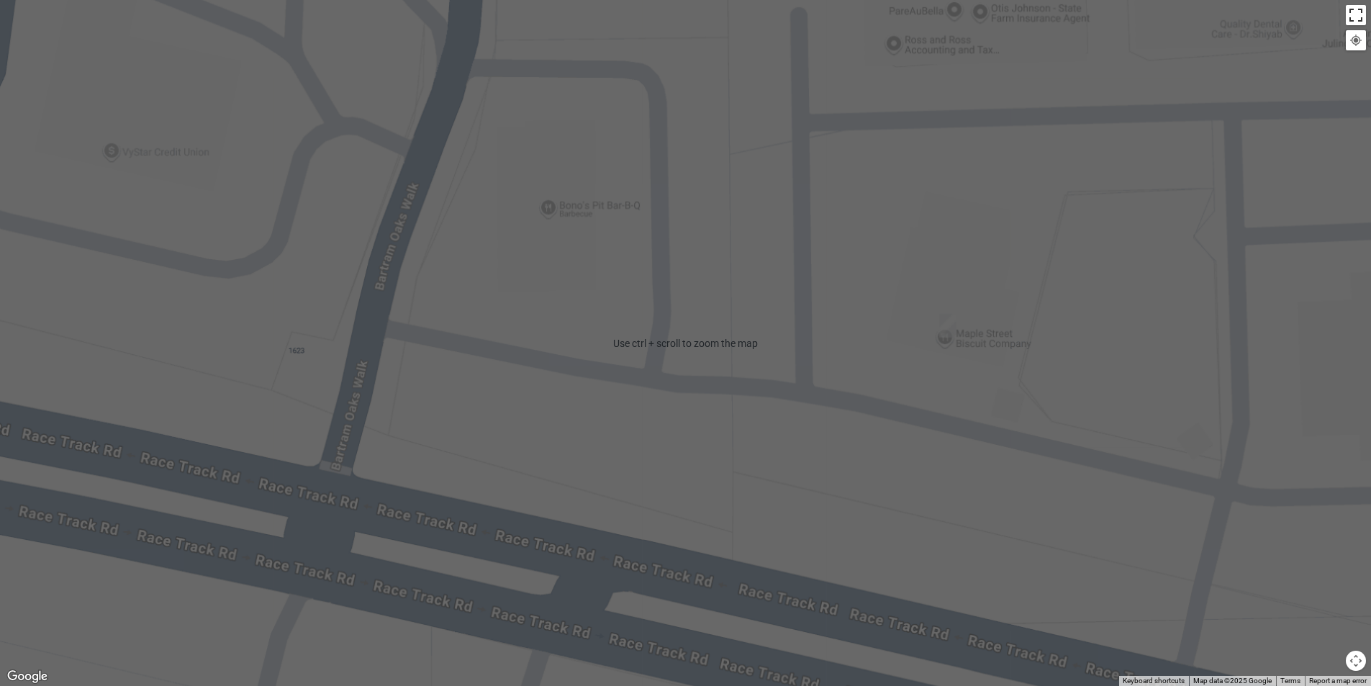
scroll to position [107, 0]
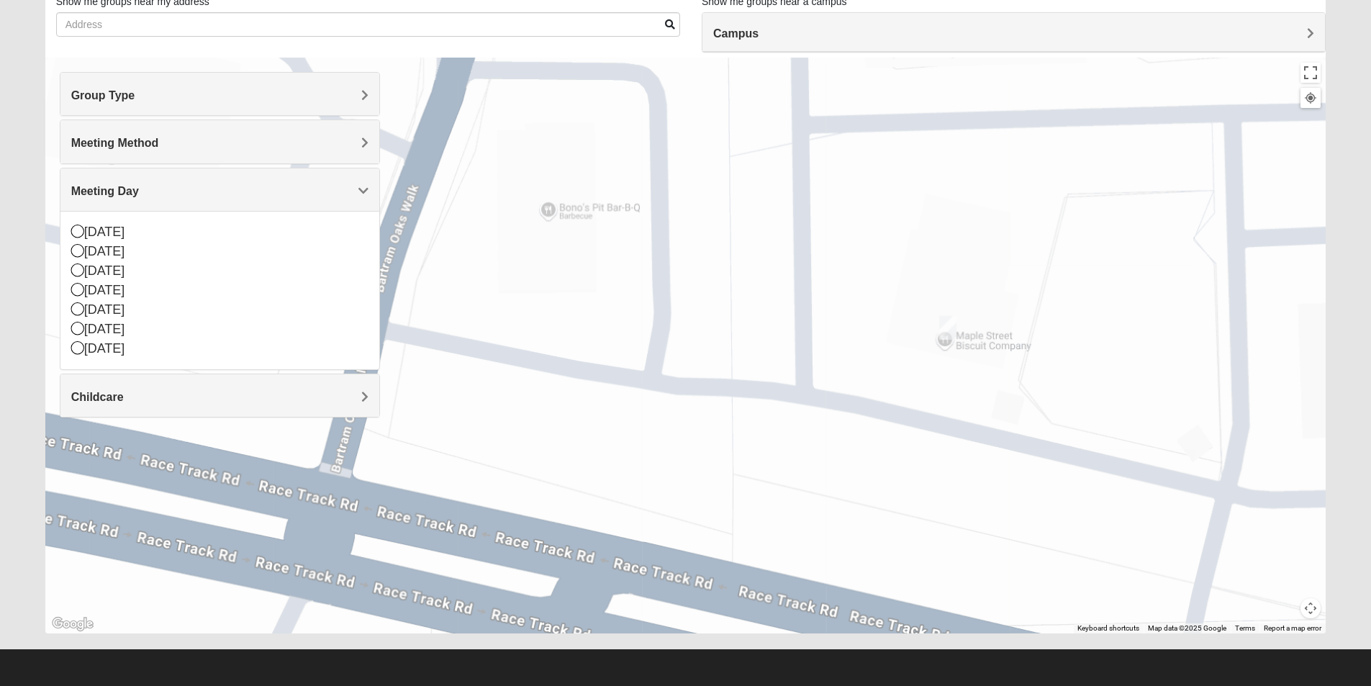
click at [1310, 610] on button "Map camera controls" at bounding box center [1310, 608] width 20 height 20
click at [1231, 456] on div "Mens [PERSON_NAME], [PERSON_NAME] 32259 [DATE] AM Men Only In Person No Childca…" at bounding box center [685, 346] width 1281 height 576
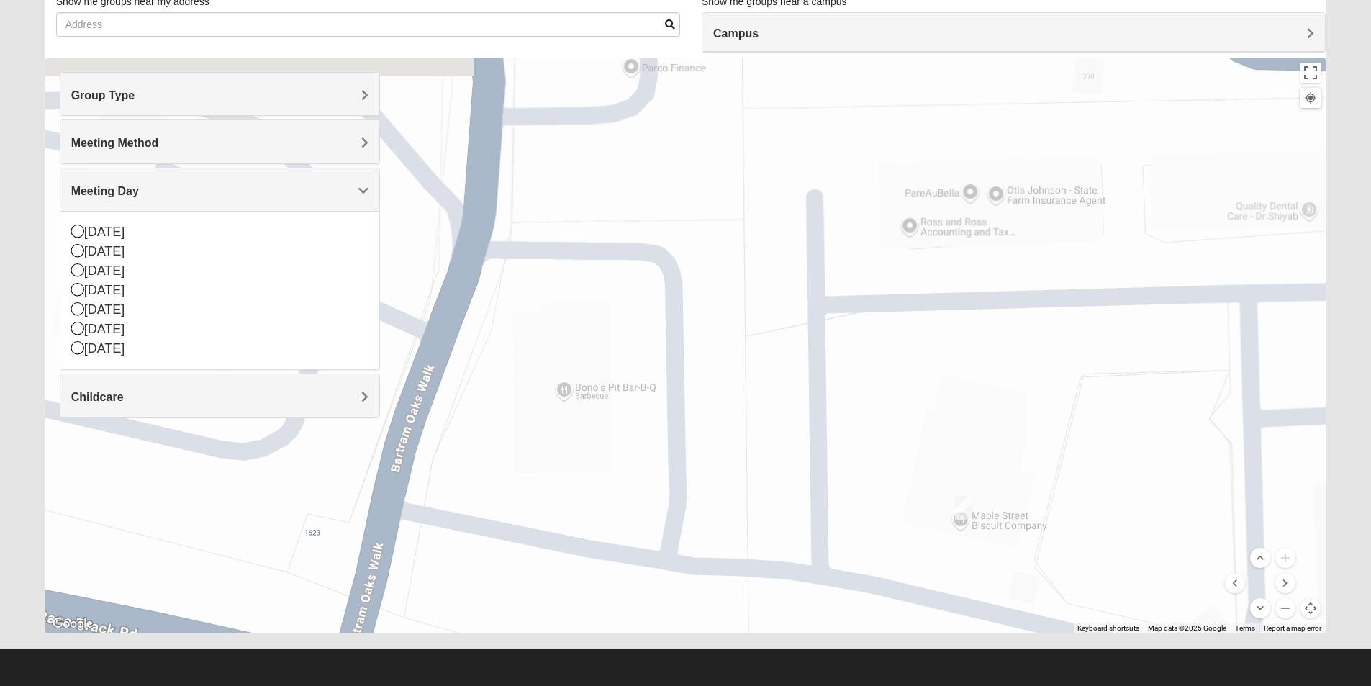
drag, startPoint x: 1136, startPoint y: 232, endPoint x: 1156, endPoint y: 684, distance: 453.1
click at [1156, 681] on form "Log In Find A Group Error Show List Loading Groups" at bounding box center [685, 298] width 1371 height 774
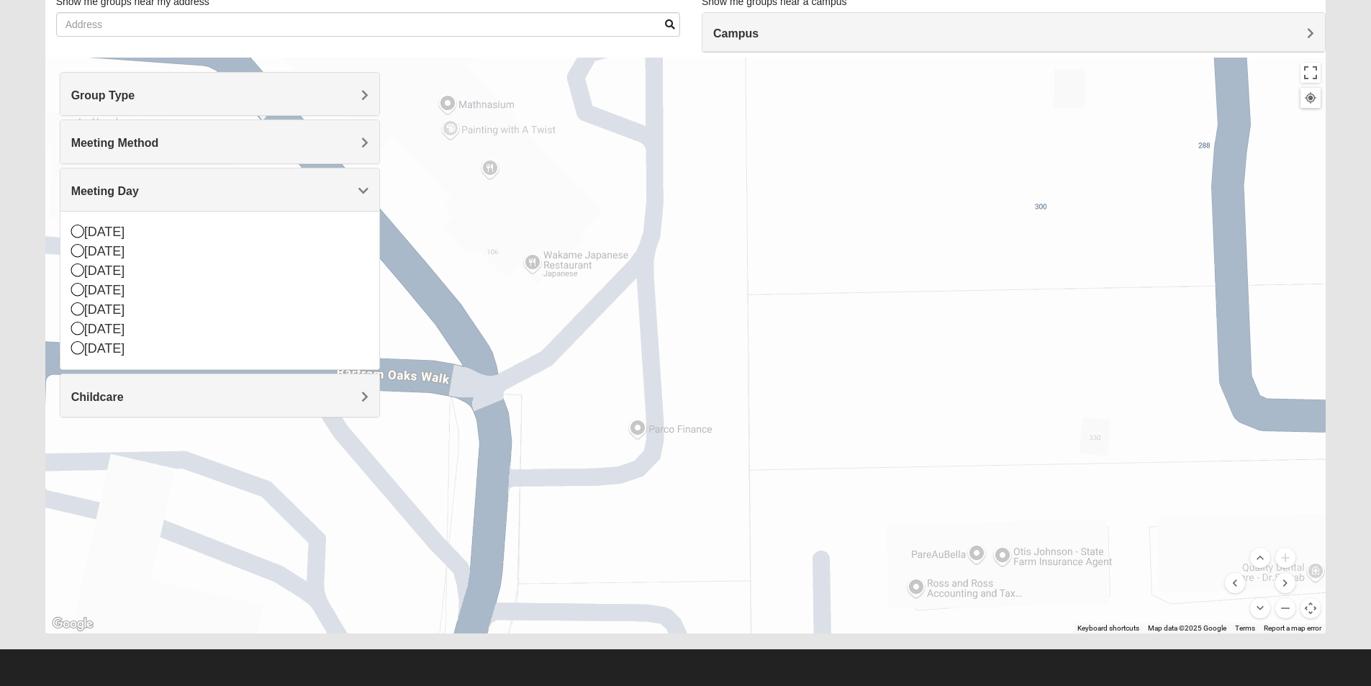
click at [1229, 32] on h4 "Campus" at bounding box center [1013, 34] width 601 height 14
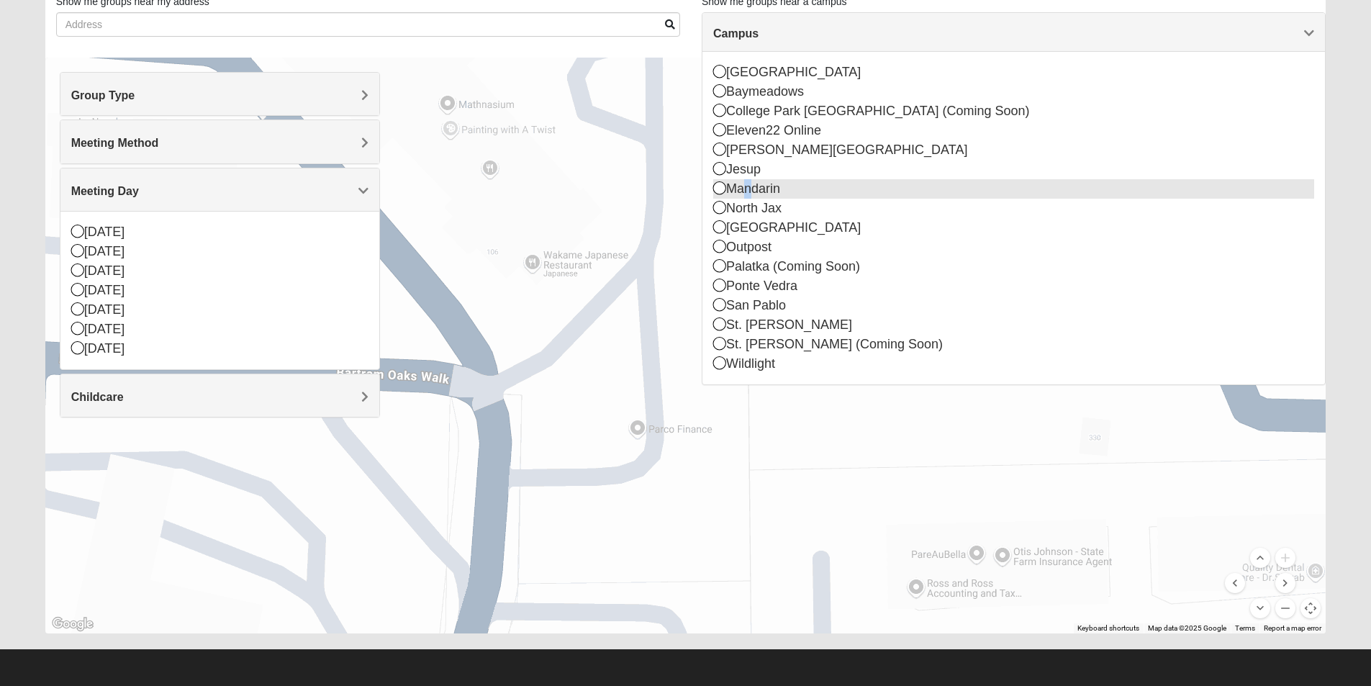
click at [746, 186] on div "Mandarin" at bounding box center [1013, 188] width 601 height 19
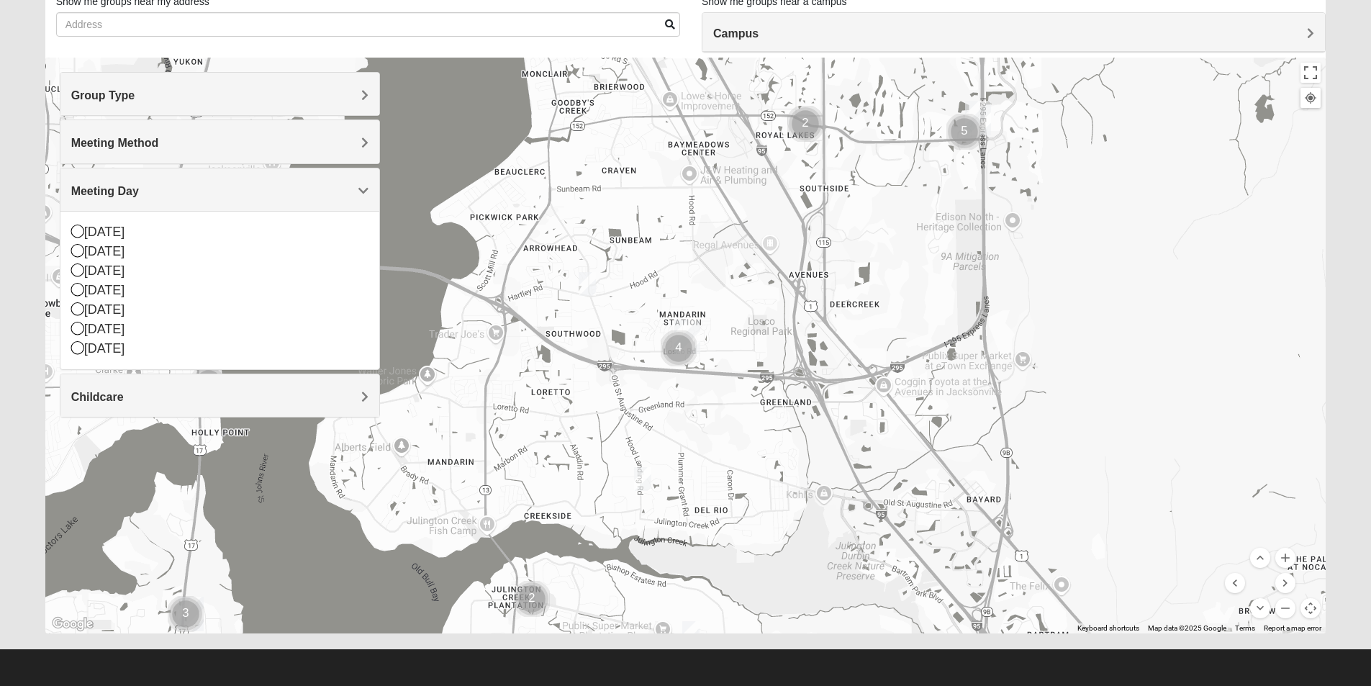
click at [584, 278] on img "Mens Gilbert 32257" at bounding box center [587, 284] width 17 height 24
click at [486, 244] on span "Learn More" at bounding box center [503, 251] width 60 height 15
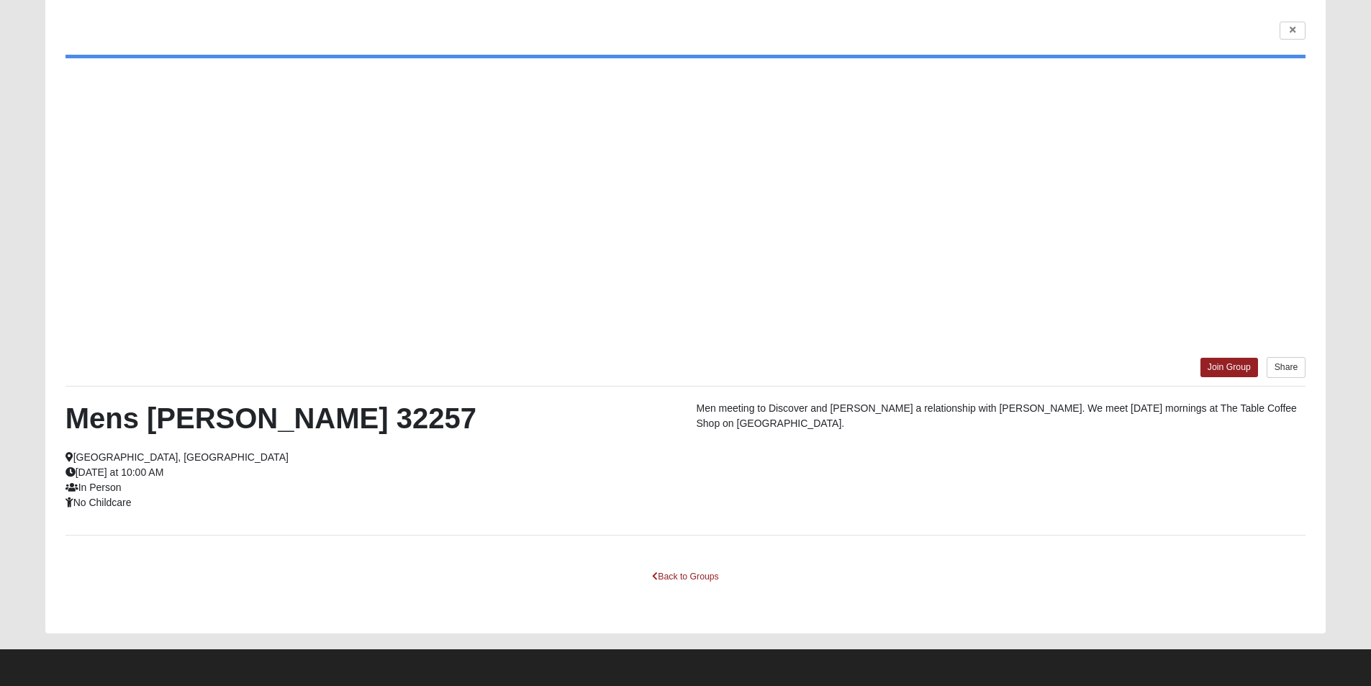
scroll to position [43, 0]
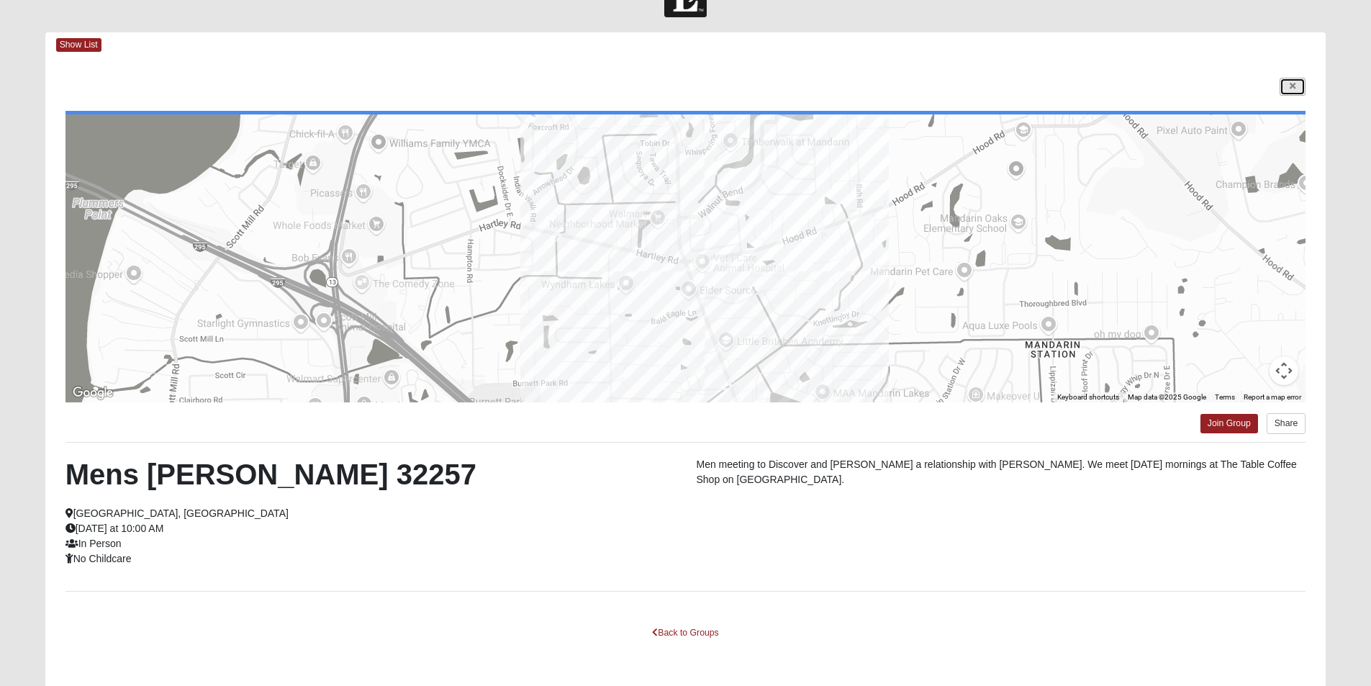
click at [1293, 83] on icon at bounding box center [1293, 86] width 6 height 9
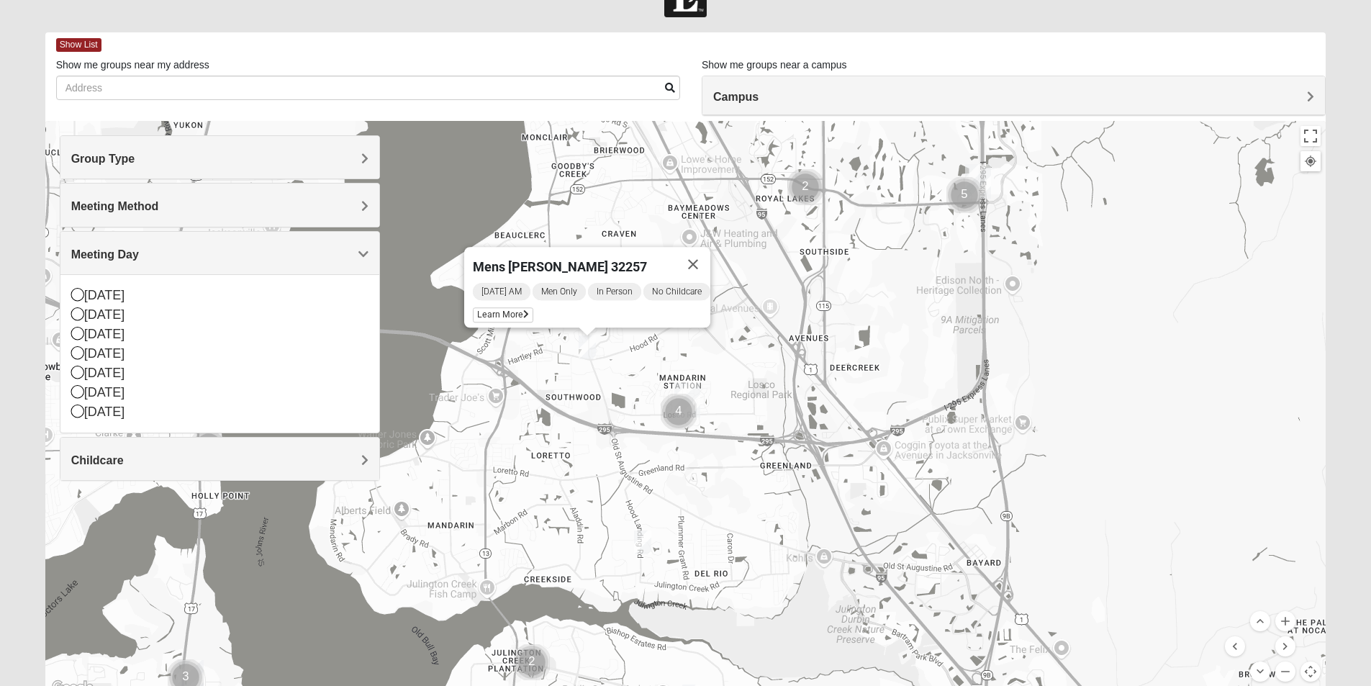
click at [677, 409] on img "Cluster of 4 groups" at bounding box center [679, 412] width 36 height 36
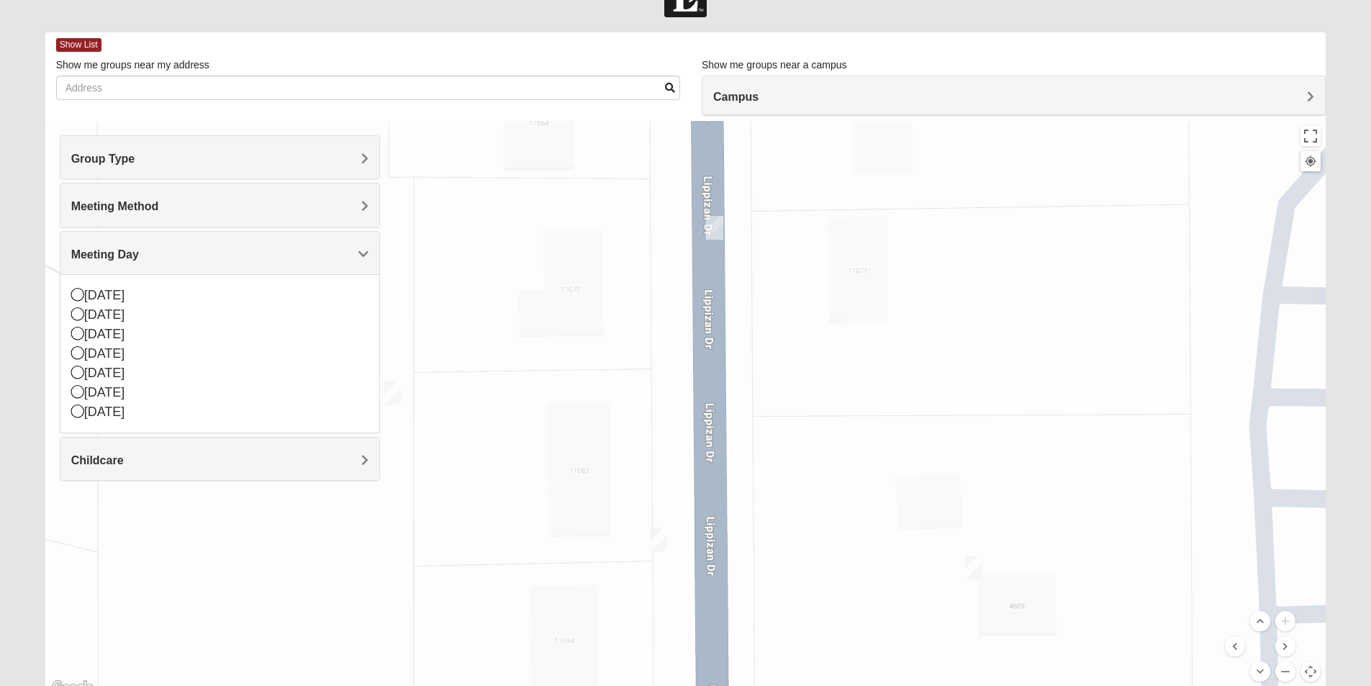
click at [658, 540] on img "On Campus Mens Gruber 32257" at bounding box center [658, 540] width 17 height 24
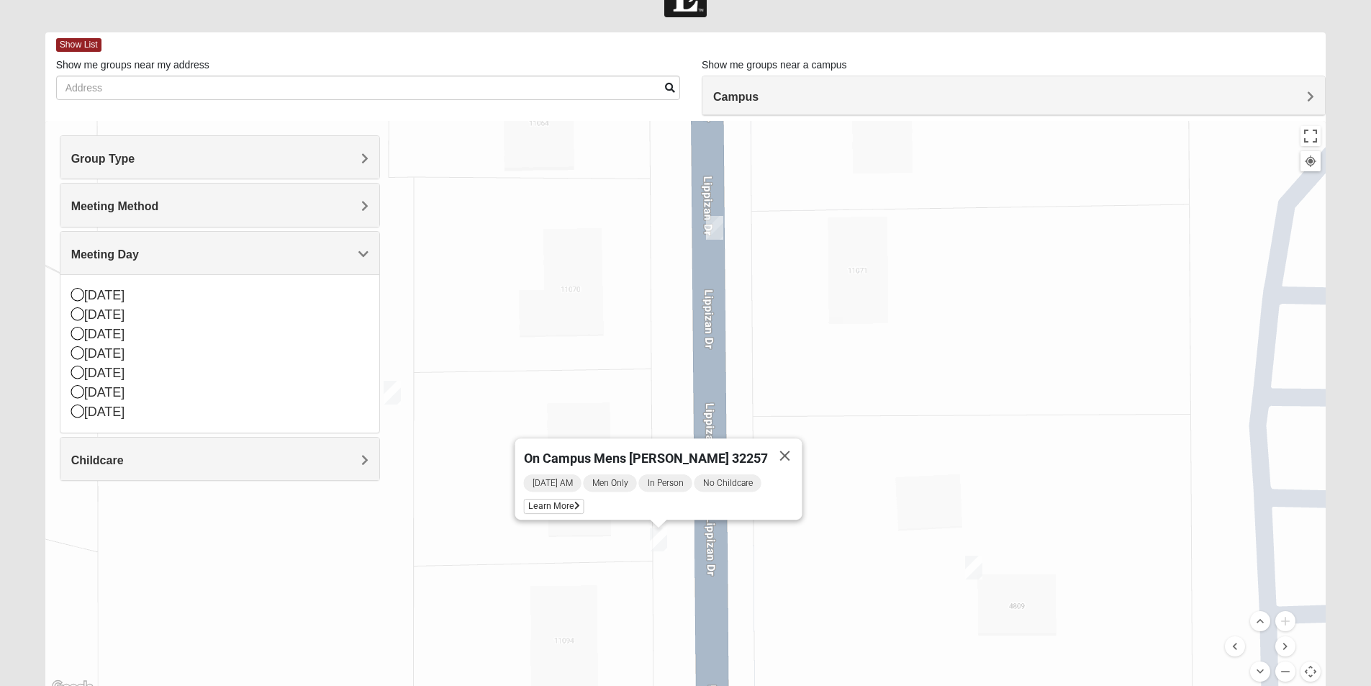
click at [392, 390] on img "On Campus Mens Schultz 32257" at bounding box center [392, 393] width 17 height 24
click at [398, 389] on img "On Campus Mens Schultz 32257" at bounding box center [392, 393] width 17 height 24
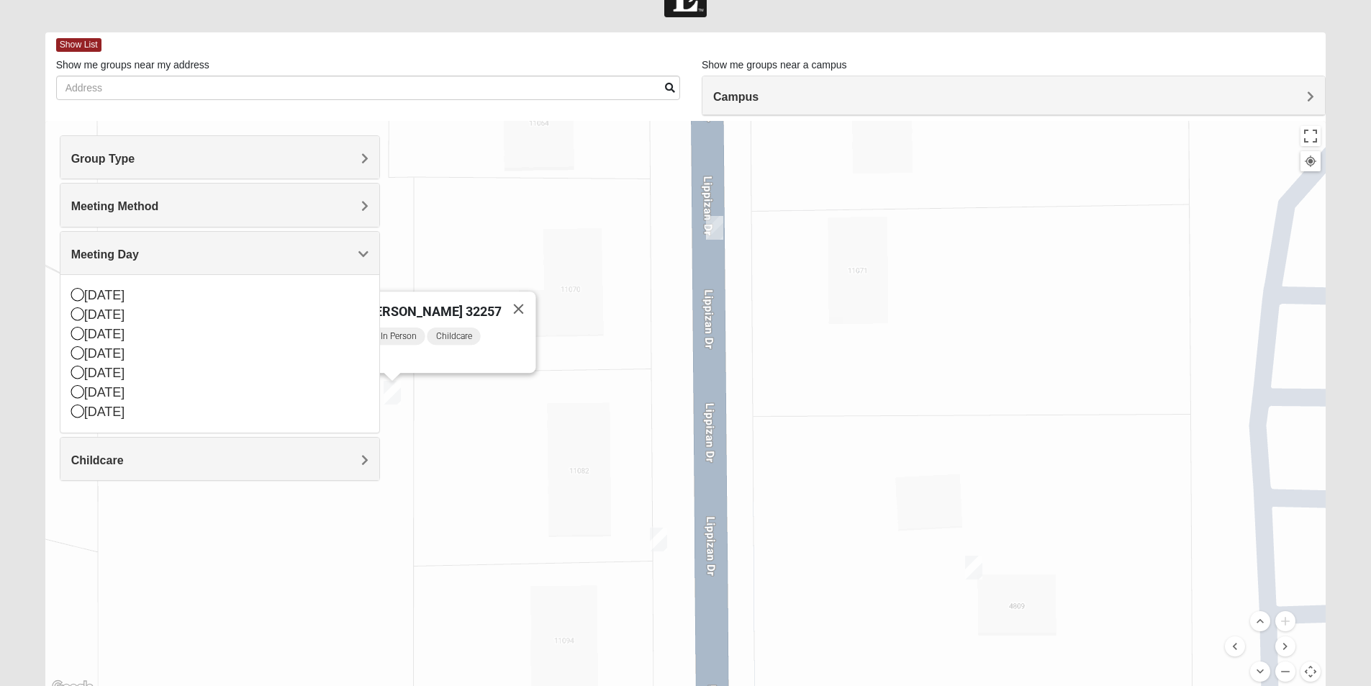
drag, startPoint x: 546, startPoint y: 448, endPoint x: 778, endPoint y: 430, distance: 232.5
click at [778, 430] on div "On Campus Mens [PERSON_NAME] 32257 [DATE] PM Men Only In Person Childcare Learn…" at bounding box center [685, 409] width 1281 height 576
click at [724, 222] on div "On Campus Mens [PERSON_NAME] 32257 [DATE] PM Men Only In Person Childcare Learn…" at bounding box center [685, 409] width 1281 height 576
click at [718, 222] on img "On Campus Mens Hoffstatter 32257" at bounding box center [714, 228] width 17 height 24
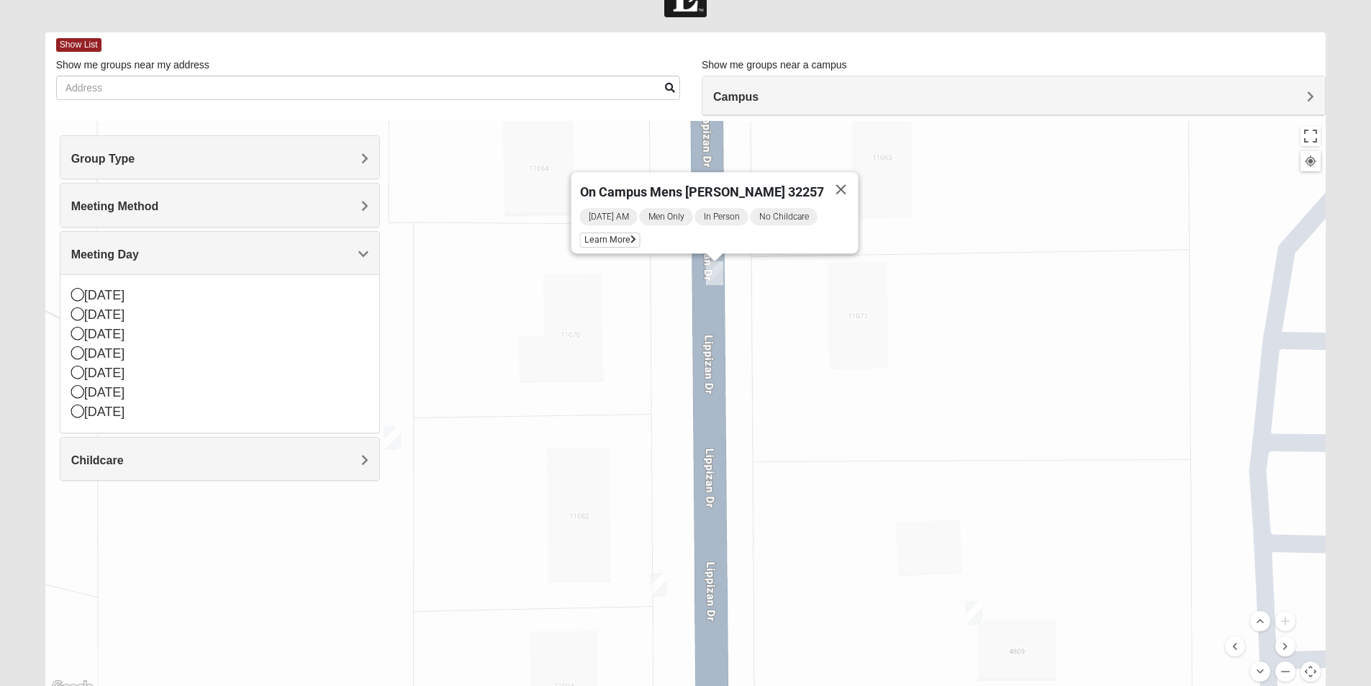
click at [976, 617] on img "On Campus Mens Willis 32257" at bounding box center [973, 613] width 17 height 24
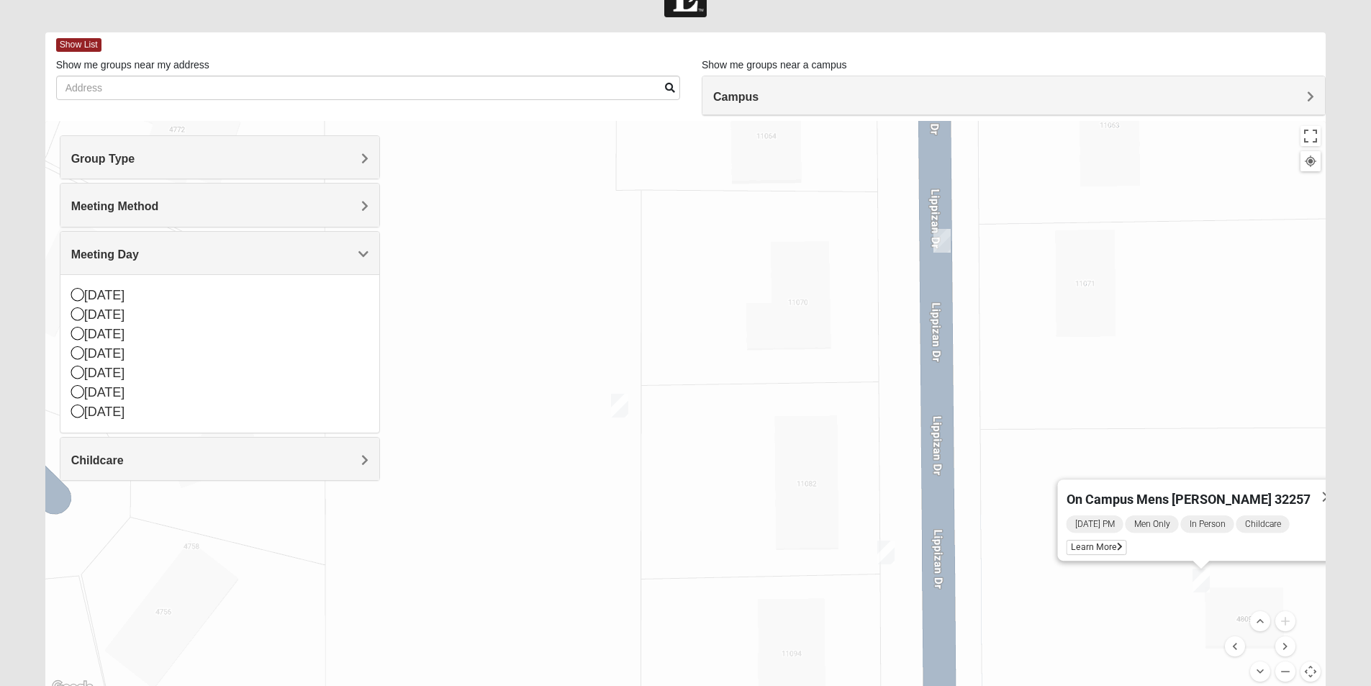
drag, startPoint x: 617, startPoint y: 511, endPoint x: 733, endPoint y: 443, distance: 134.2
click at [844, 479] on div "On Campus Mens [PERSON_NAME] 32257 [DATE] PM Men Only In Person Childcare Learn…" at bounding box center [685, 409] width 1281 height 576
click at [620, 396] on img "On Campus Mens Schultz 32257" at bounding box center [618, 406] width 17 height 24
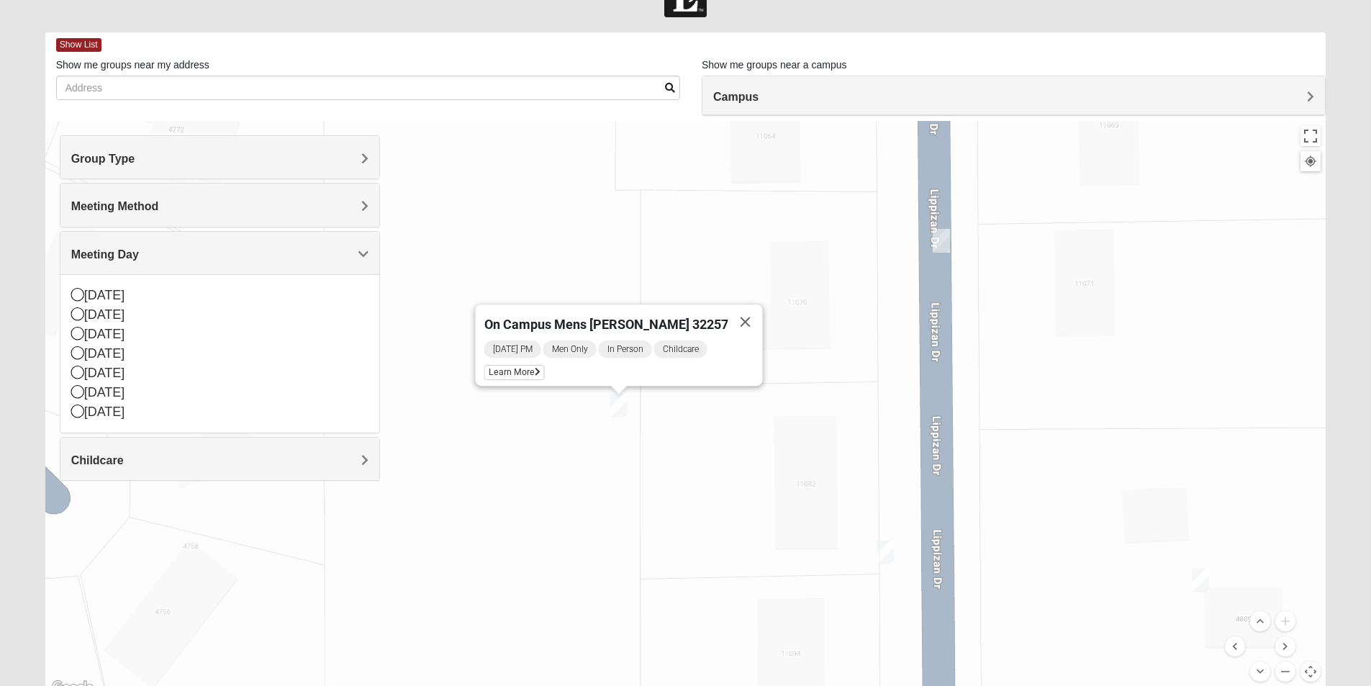
click at [1206, 576] on img "On Campus Mens Willis 32257" at bounding box center [1200, 581] width 17 height 24
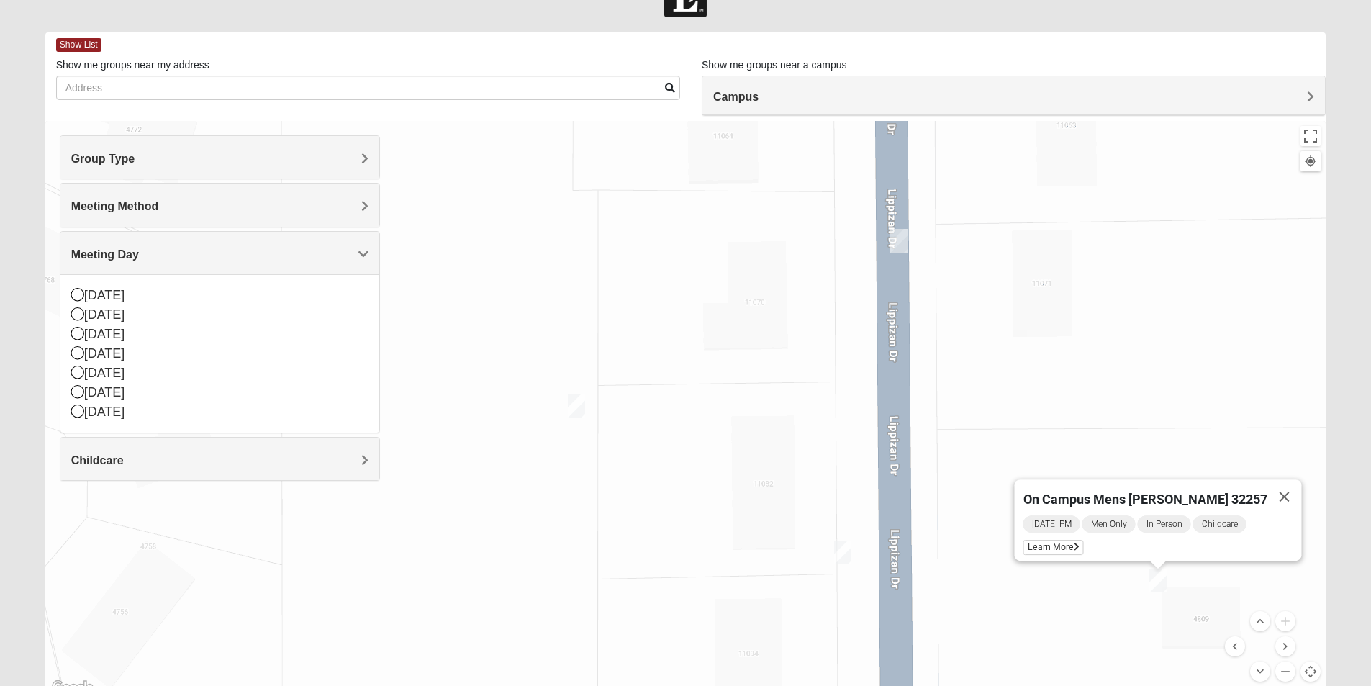
click at [574, 402] on img "On Campus Mens Schultz 32257" at bounding box center [576, 406] width 17 height 24
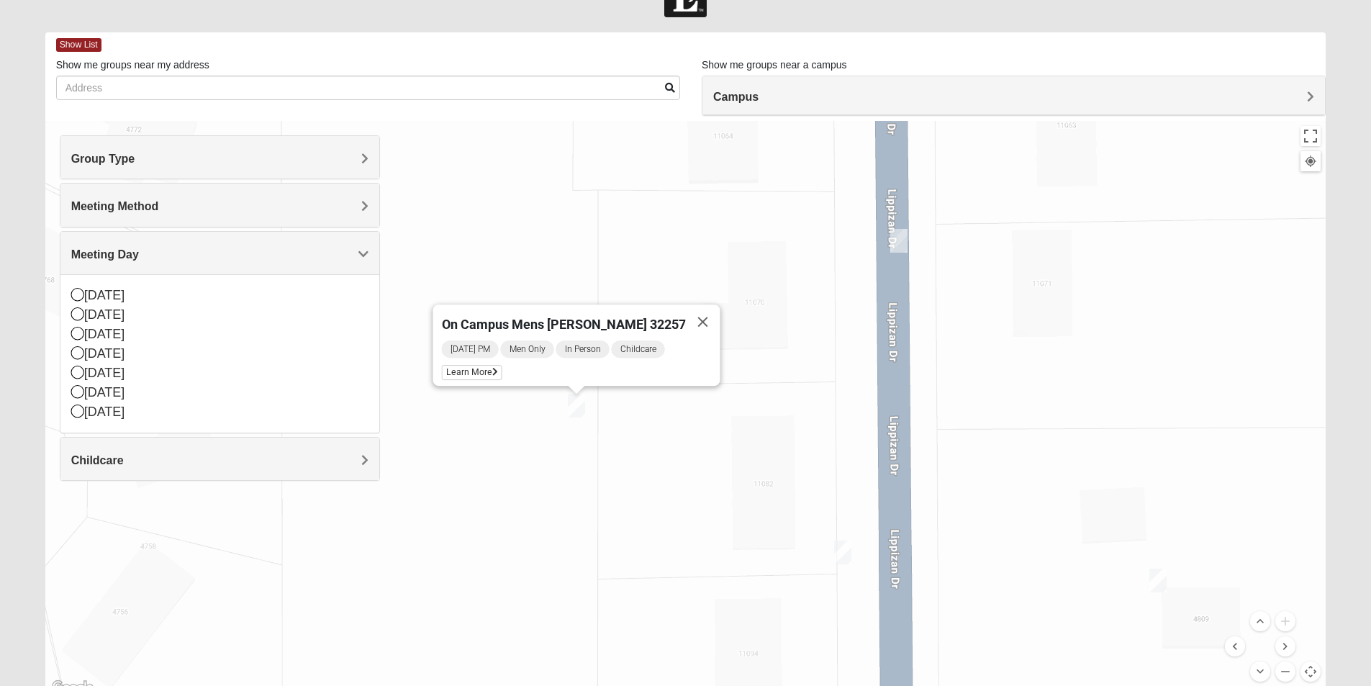
click at [846, 549] on img "On Campus Mens Gruber 32257" at bounding box center [842, 552] width 17 height 24
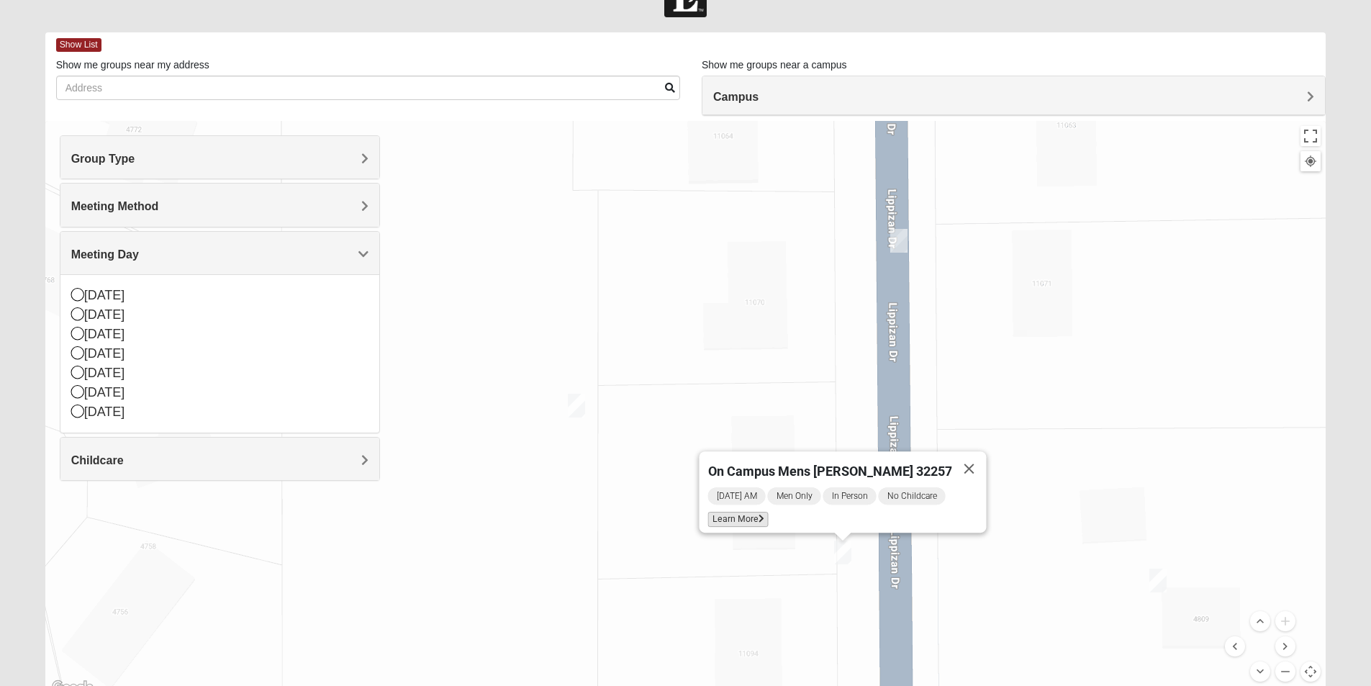
click at [759, 512] on span "Learn More" at bounding box center [737, 519] width 60 height 15
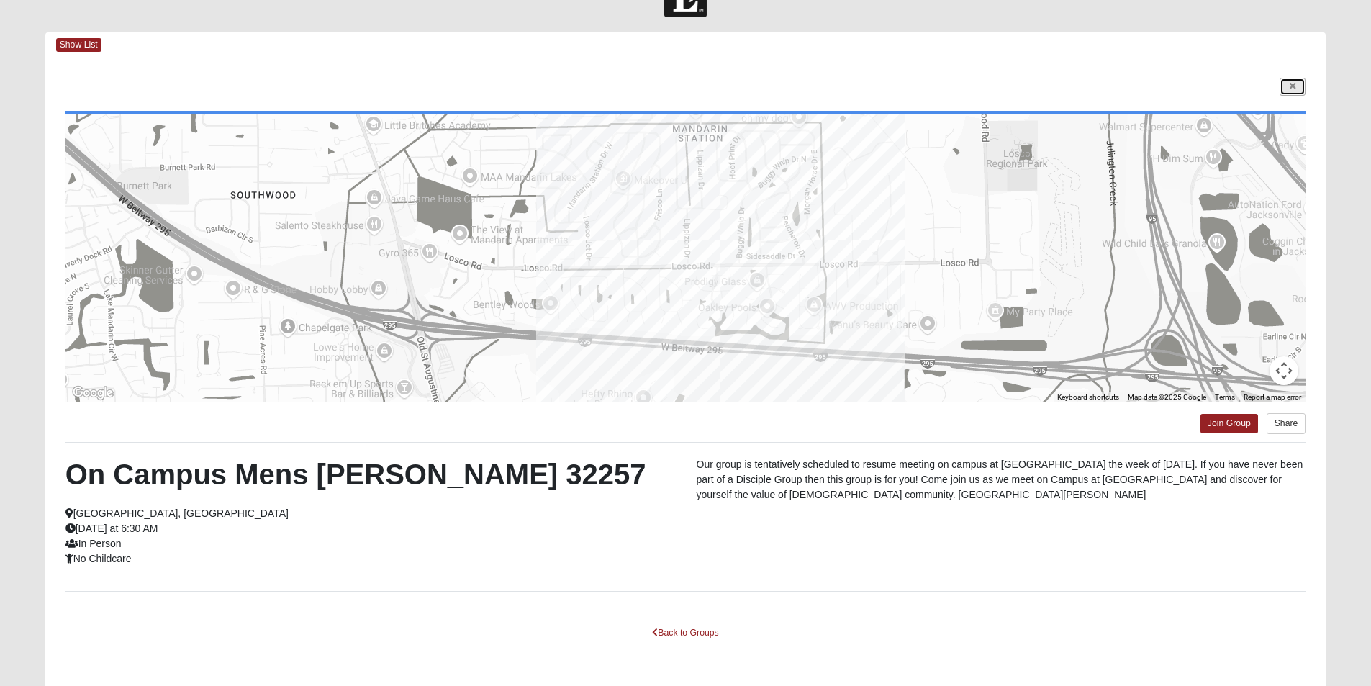
click at [1293, 89] on icon at bounding box center [1293, 86] width 6 height 9
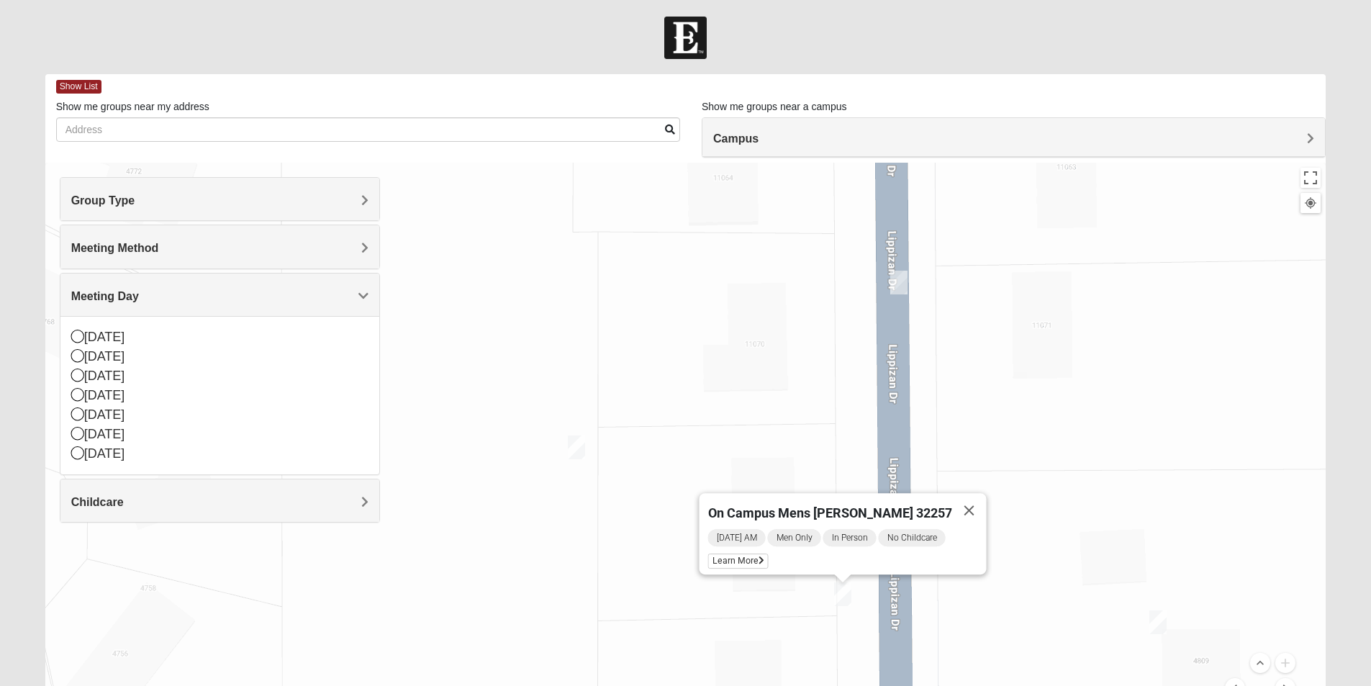
scroll to position [0, 0]
